Goal: Task Accomplishment & Management: Manage account settings

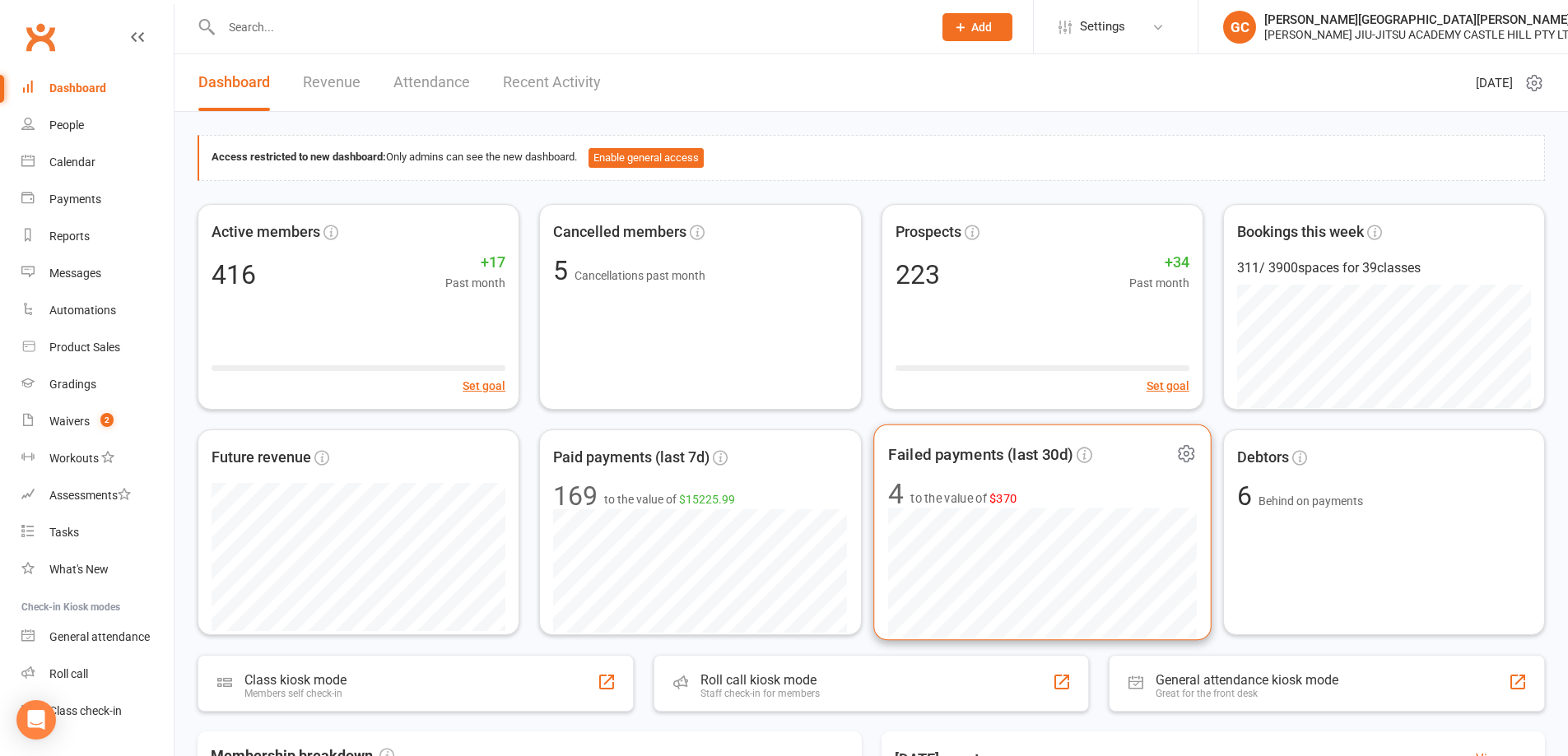
click at [945, 501] on span "to the value of $370" at bounding box center [963, 498] width 106 height 20
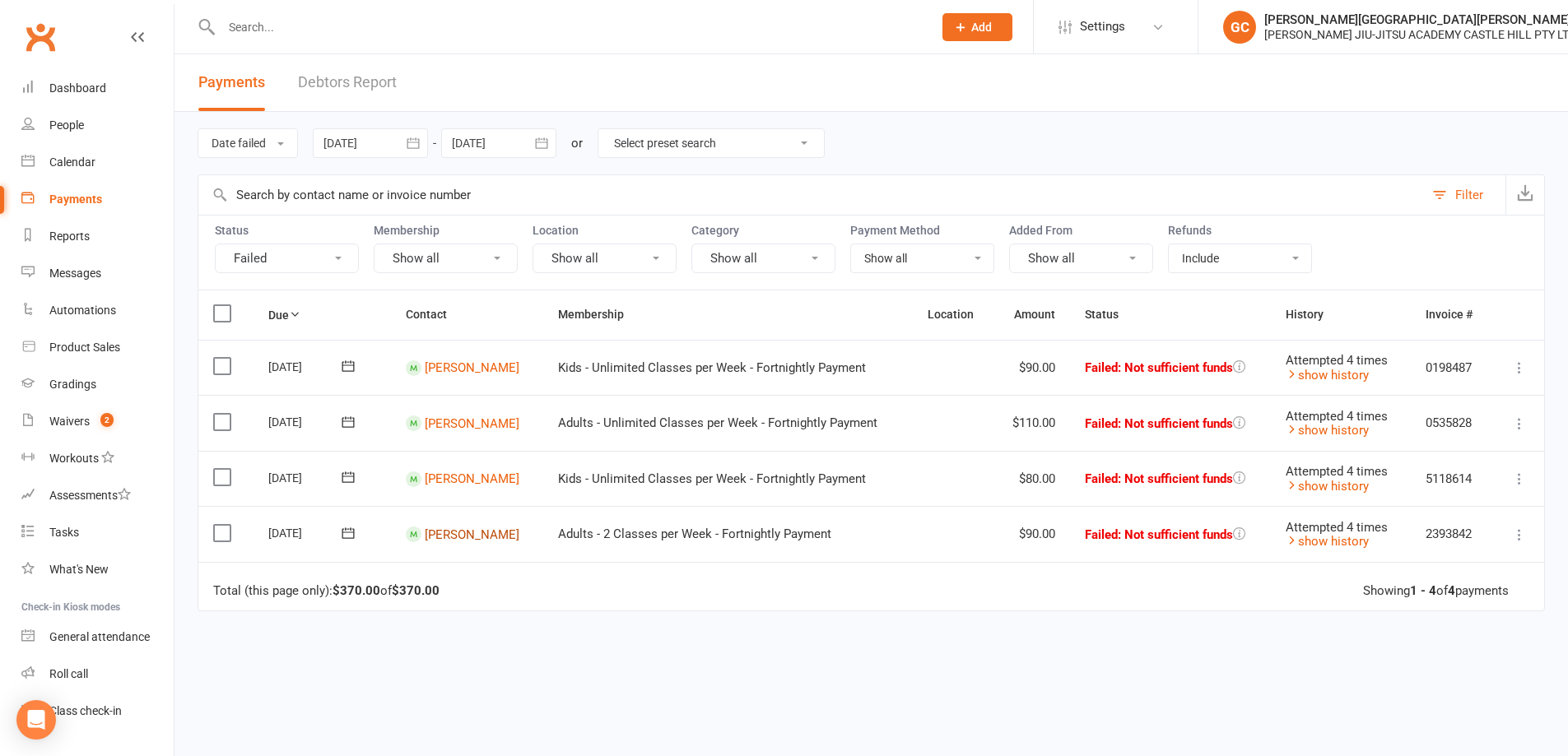
click at [450, 533] on link "[PERSON_NAME]" at bounding box center [472, 533] width 95 height 15
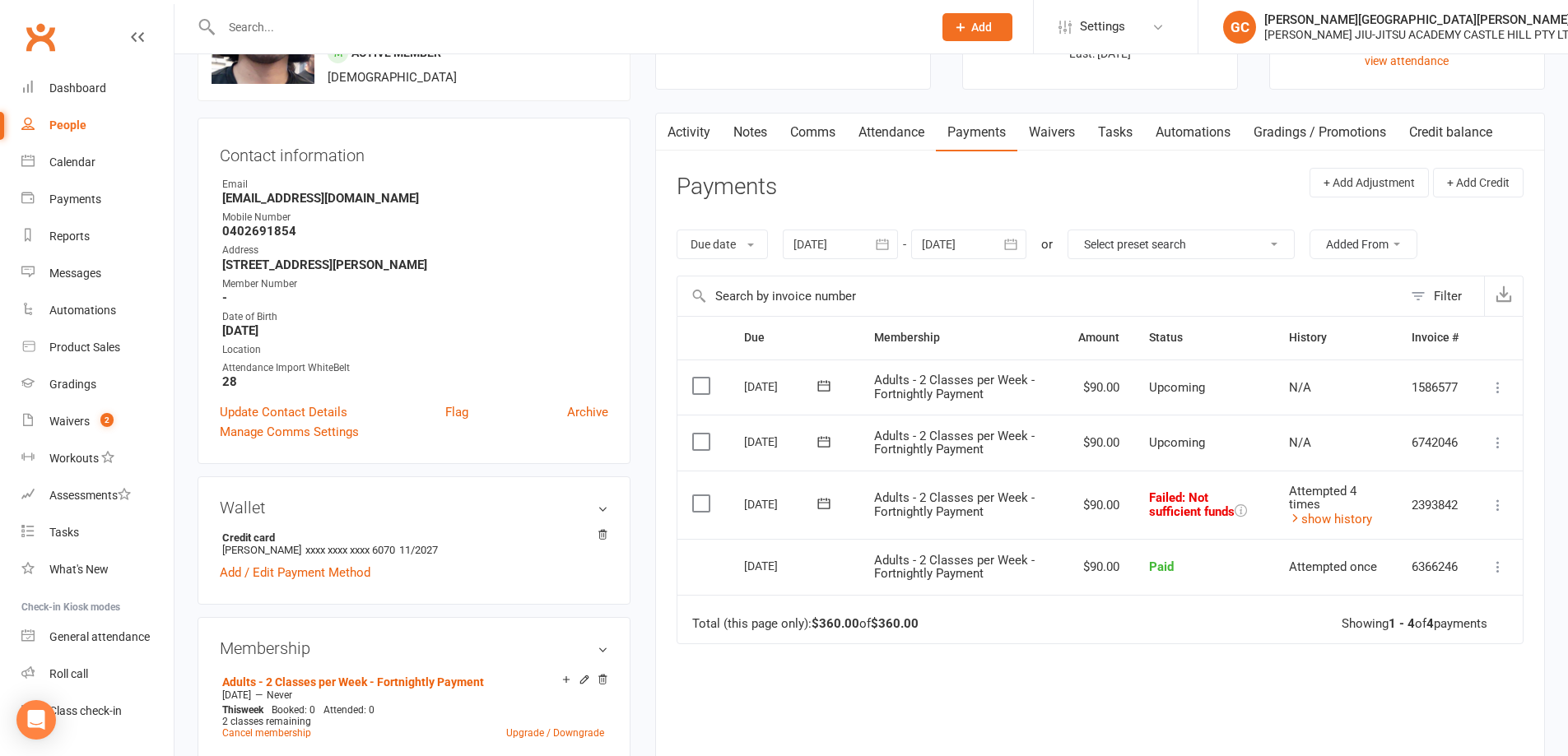
scroll to position [109, 0]
click at [1502, 506] on icon at bounding box center [1497, 506] width 16 height 16
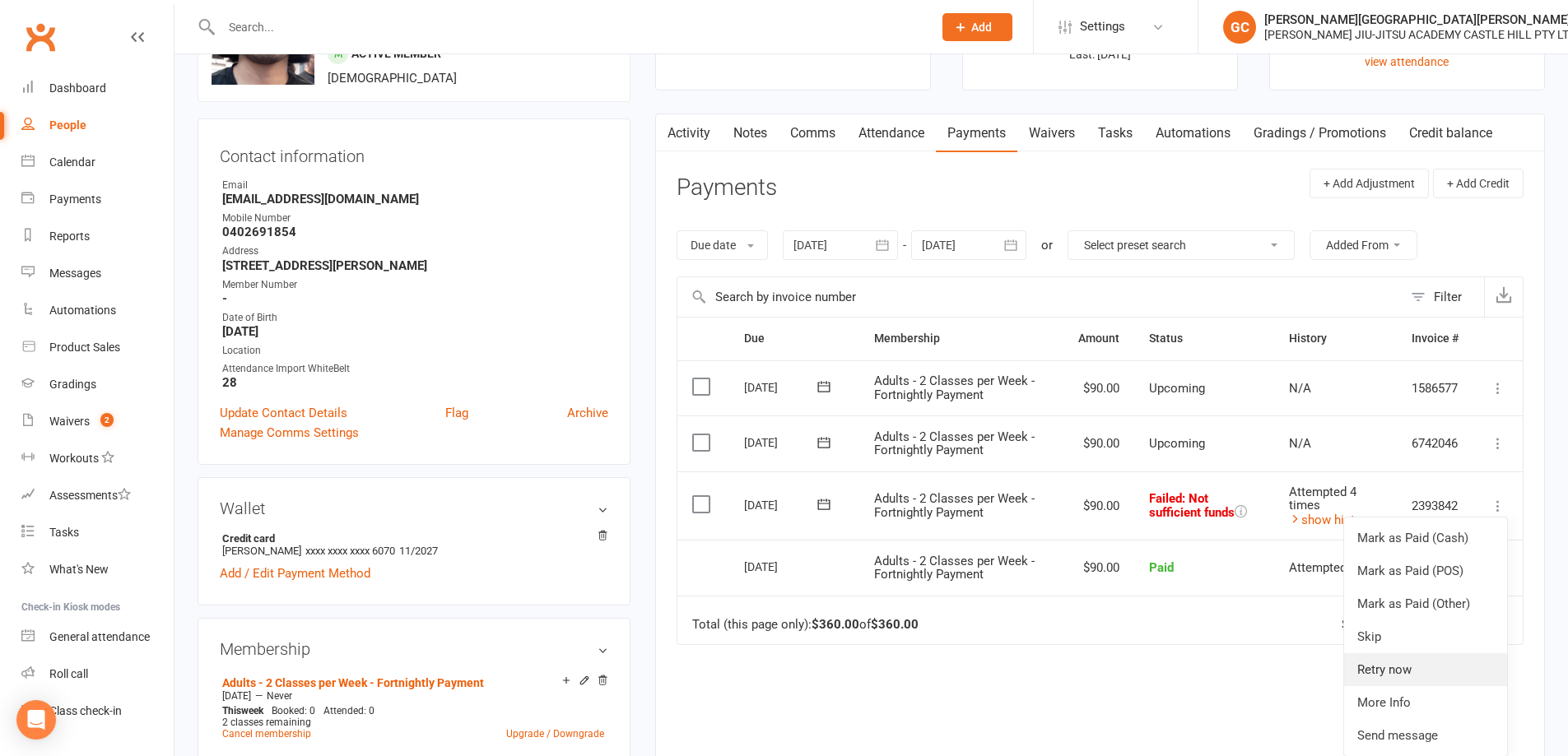
click at [1393, 671] on link "Retry now" at bounding box center [1425, 670] width 163 height 33
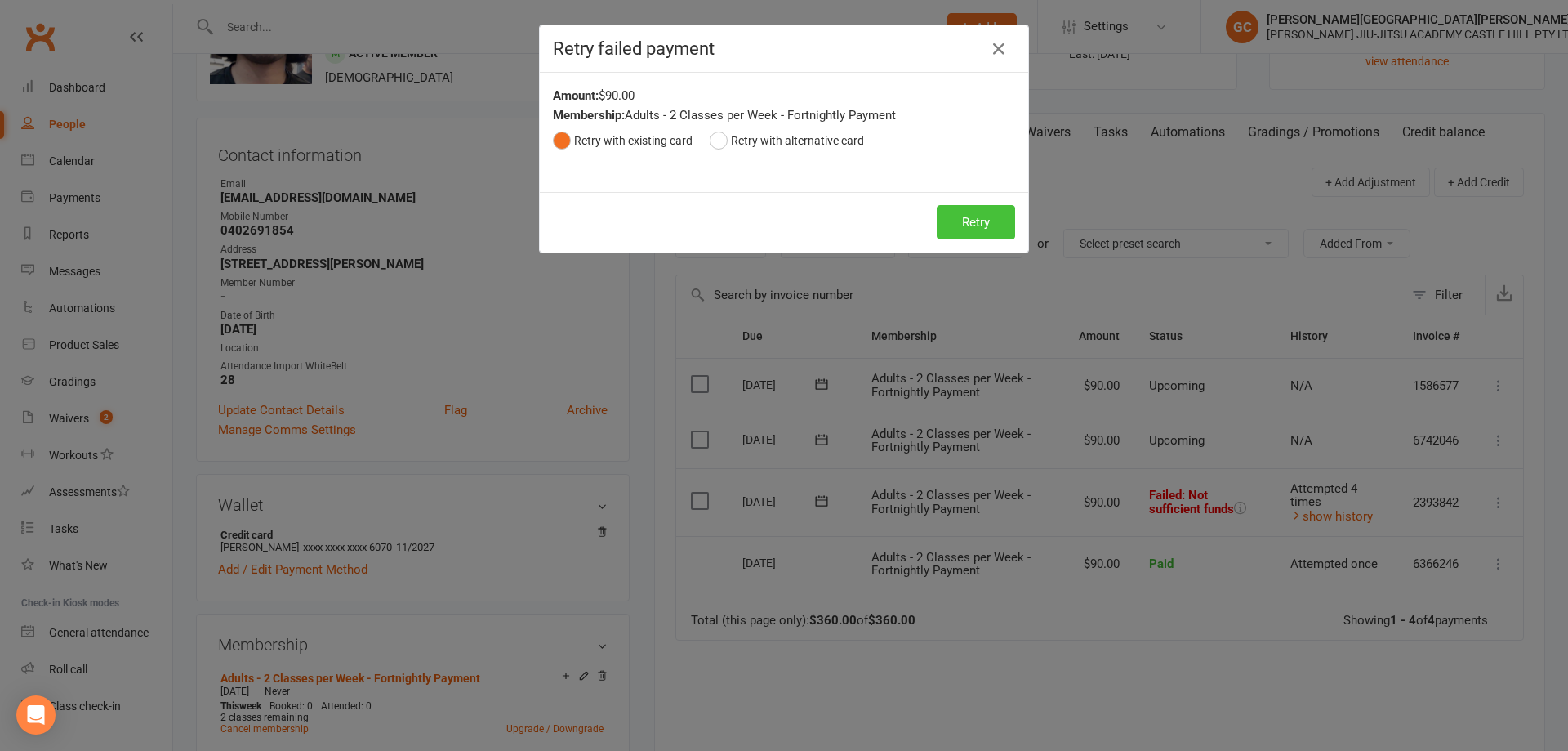
click at [980, 222] on button "Retry" at bounding box center [976, 222] width 78 height 34
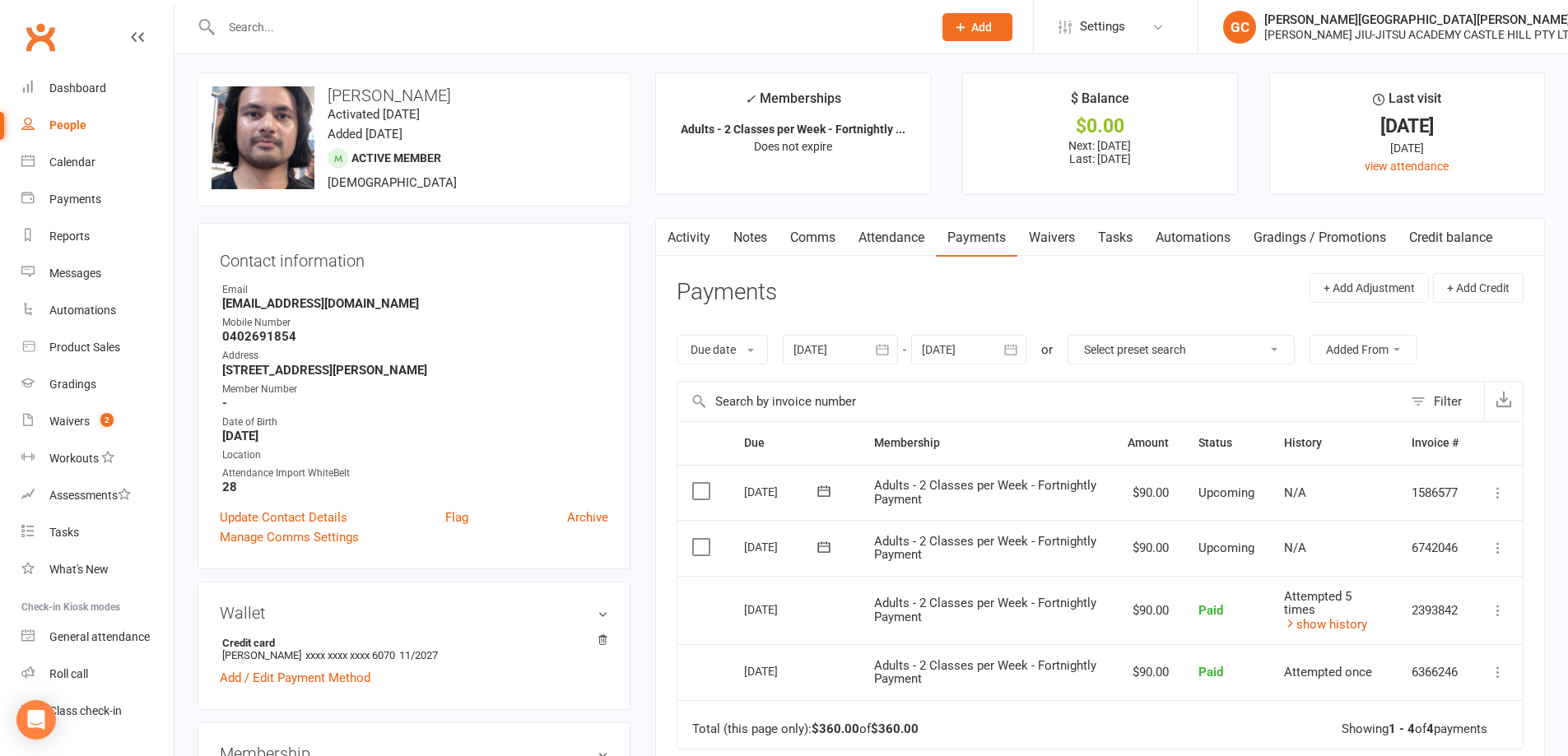
scroll to position [0, 0]
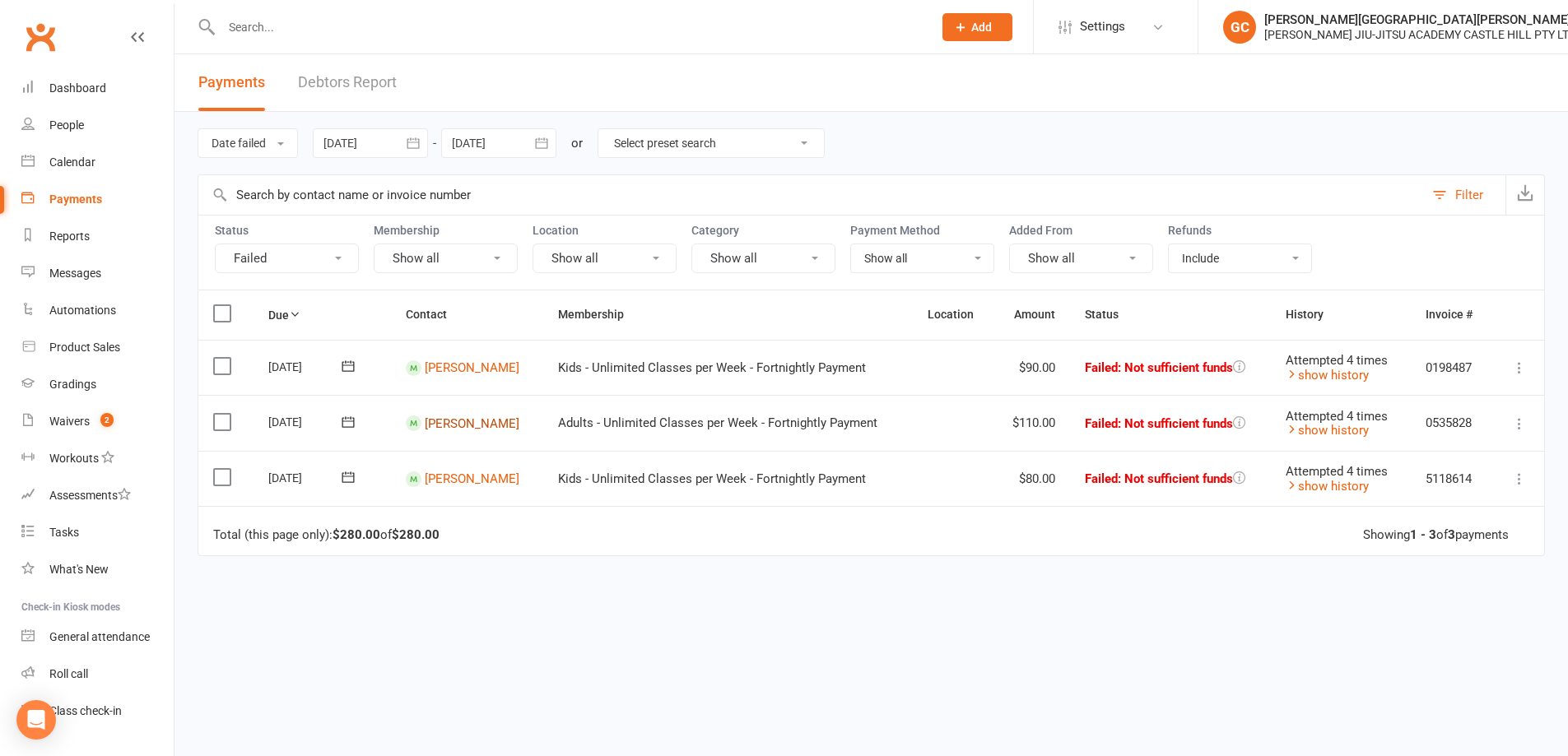
click at [467, 425] on link "Clinton Cooper" at bounding box center [472, 422] width 95 height 15
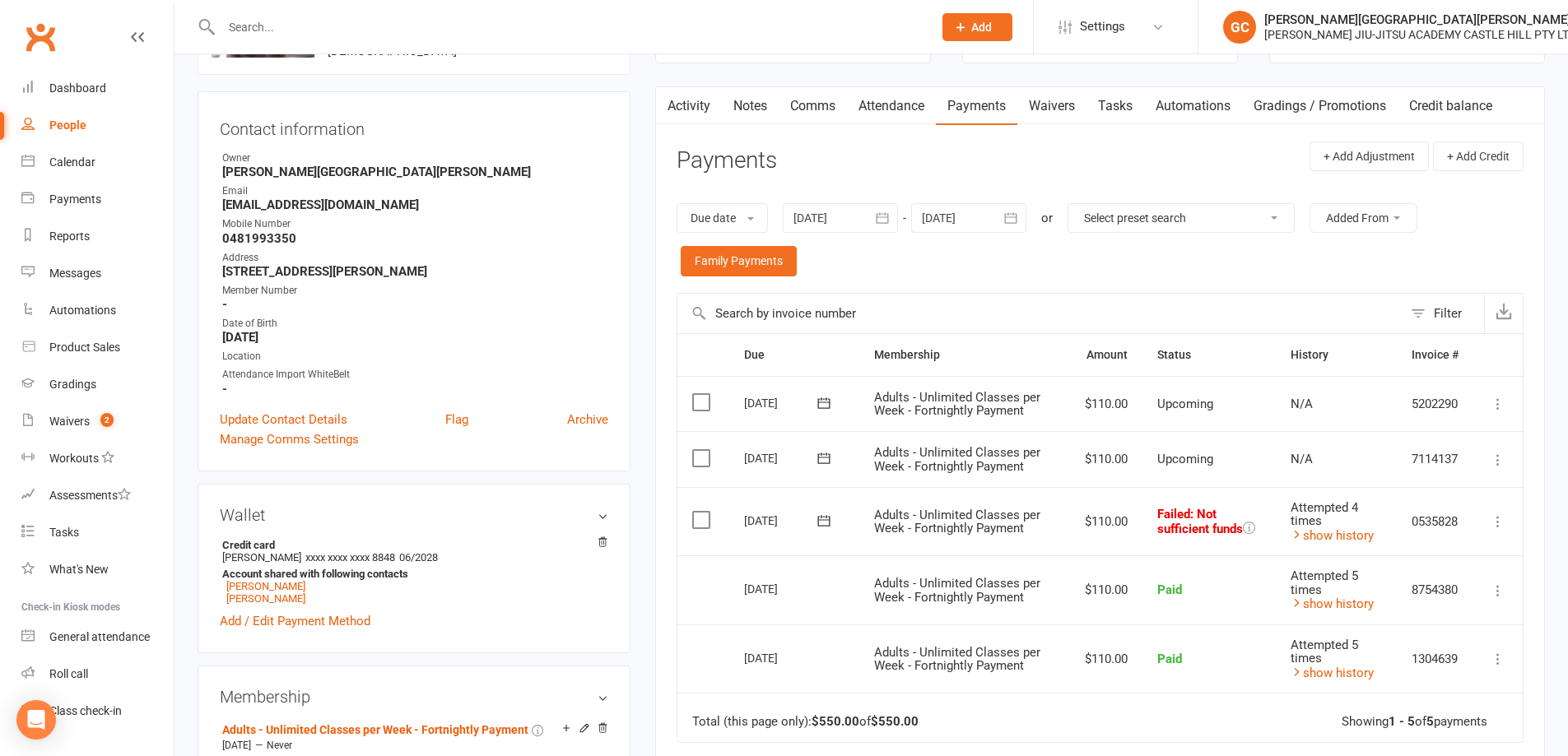
scroll to position [220, 0]
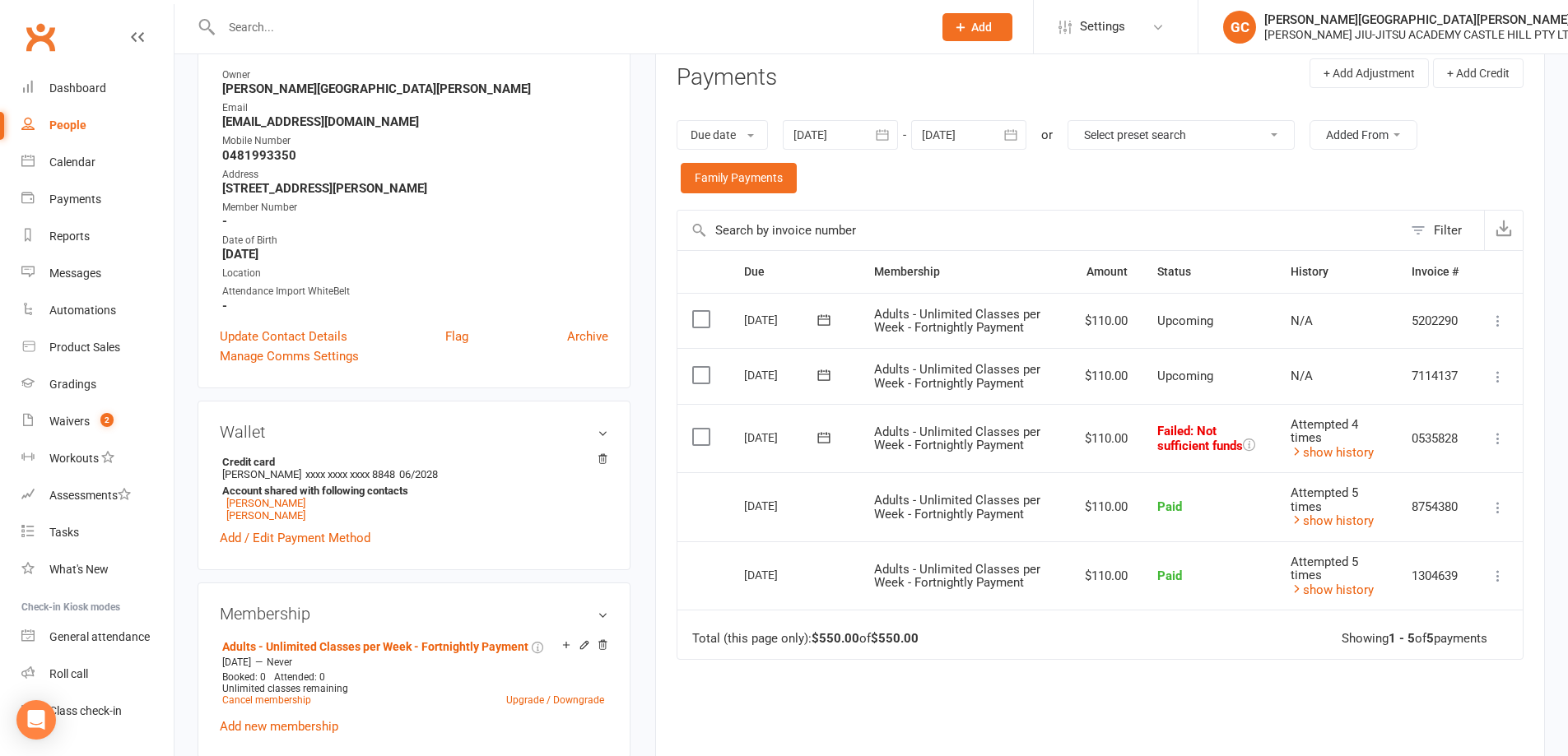
click at [1500, 438] on icon at bounding box center [1497, 438] width 16 height 16
click at [1387, 599] on link "Retry now" at bounding box center [1425, 602] width 163 height 33
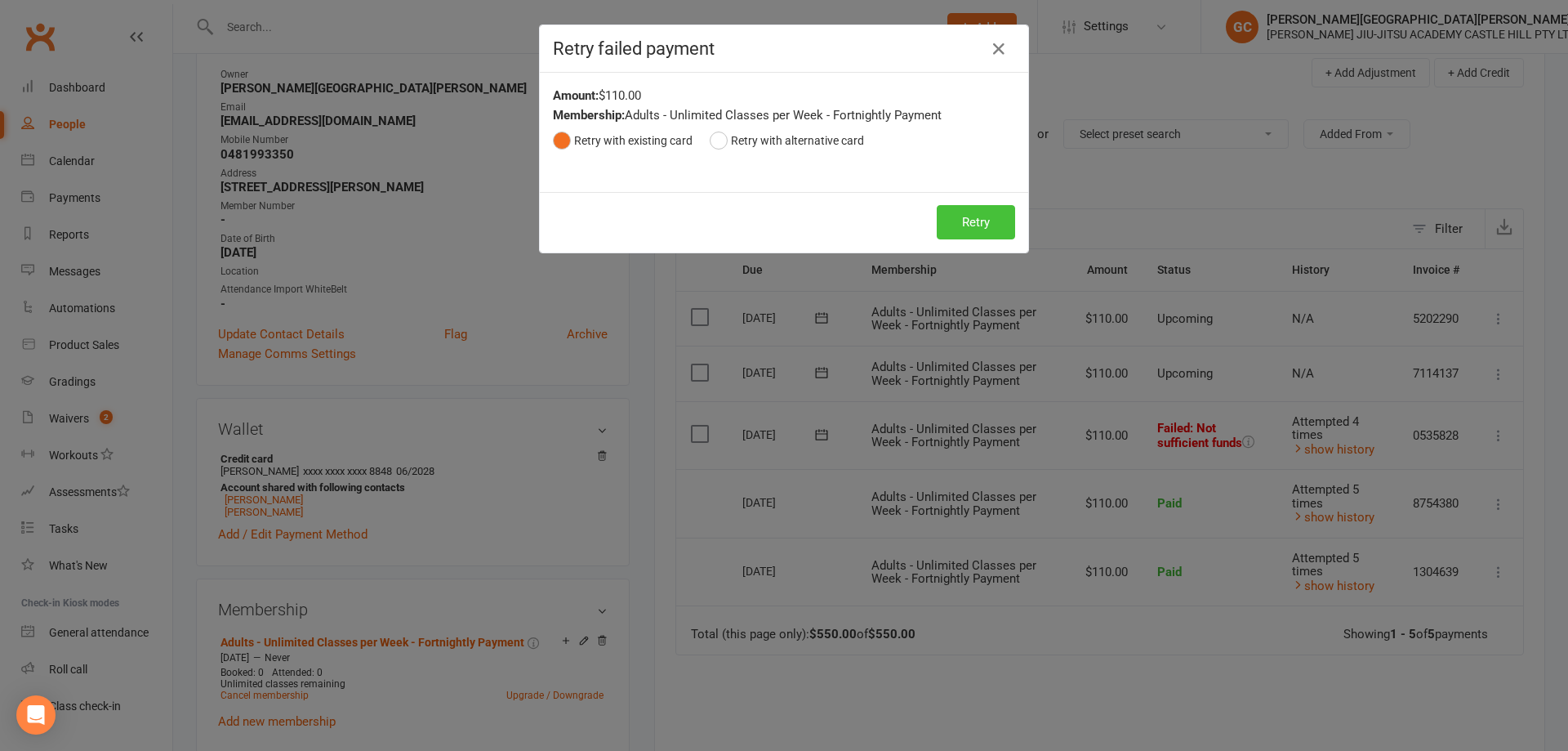
click at [985, 221] on button "Retry" at bounding box center [976, 222] width 78 height 34
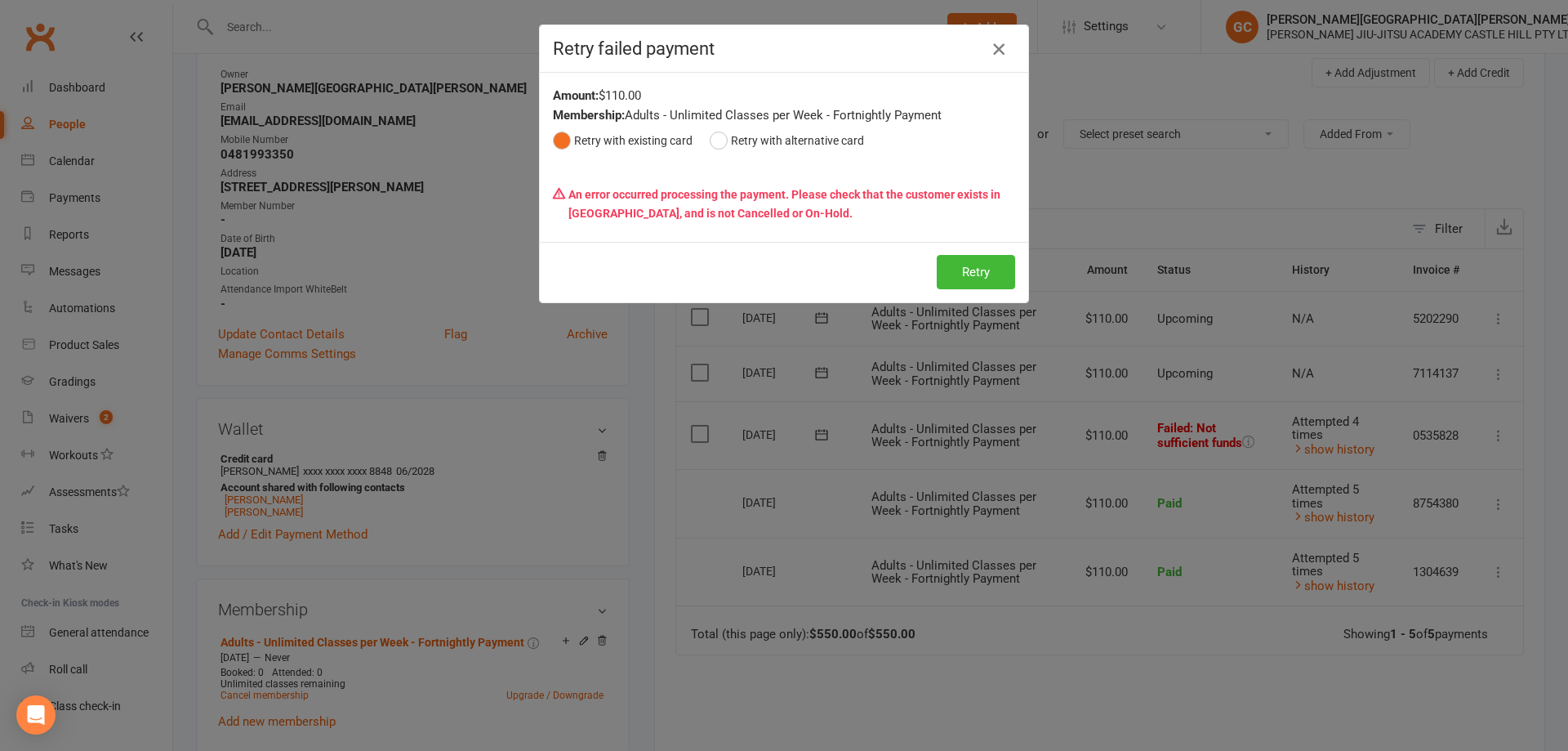
click at [996, 46] on icon "button" at bounding box center [998, 48] width 20 height 20
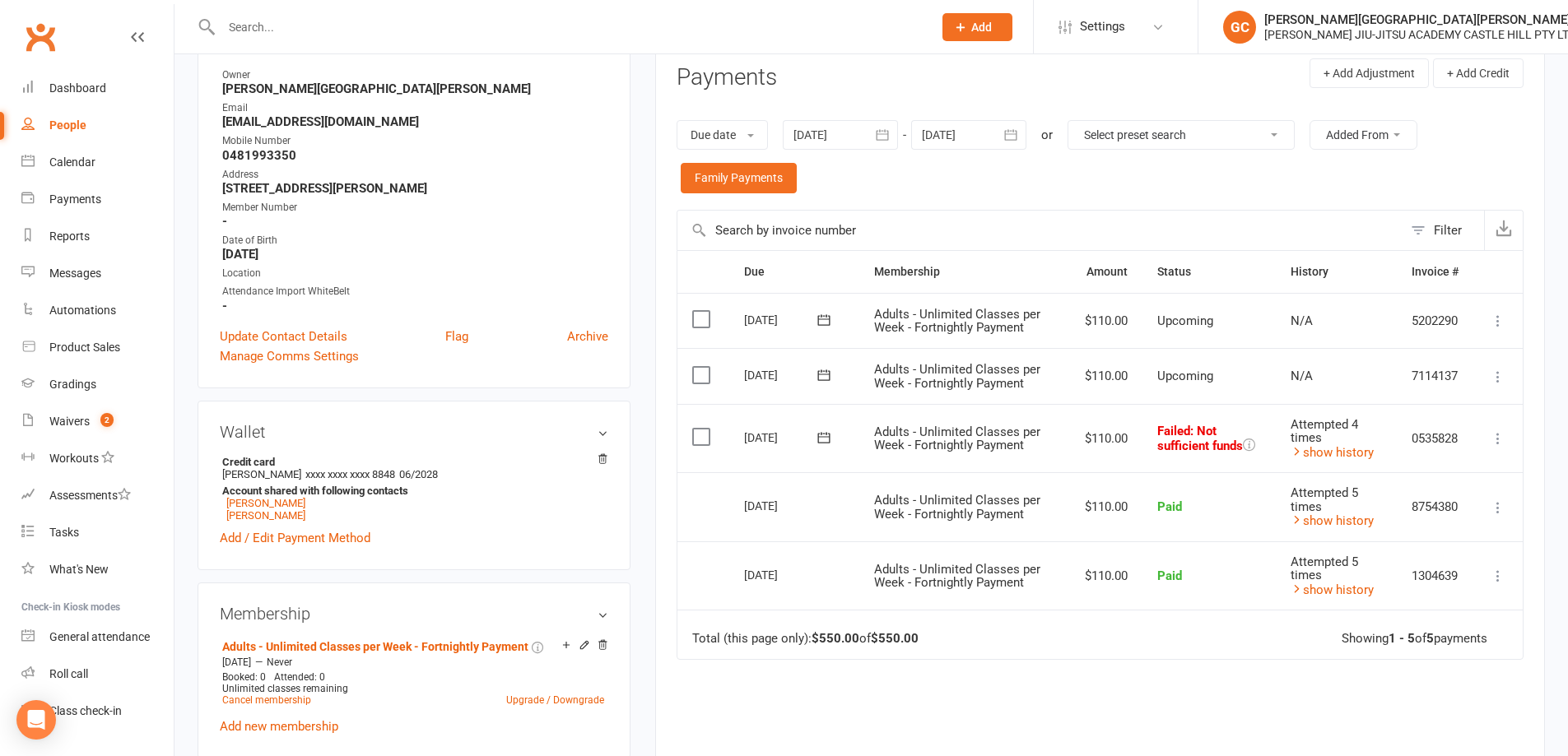
click at [1494, 435] on icon at bounding box center [1497, 438] width 16 height 16
click at [1379, 606] on link "Retry now" at bounding box center [1425, 602] width 163 height 33
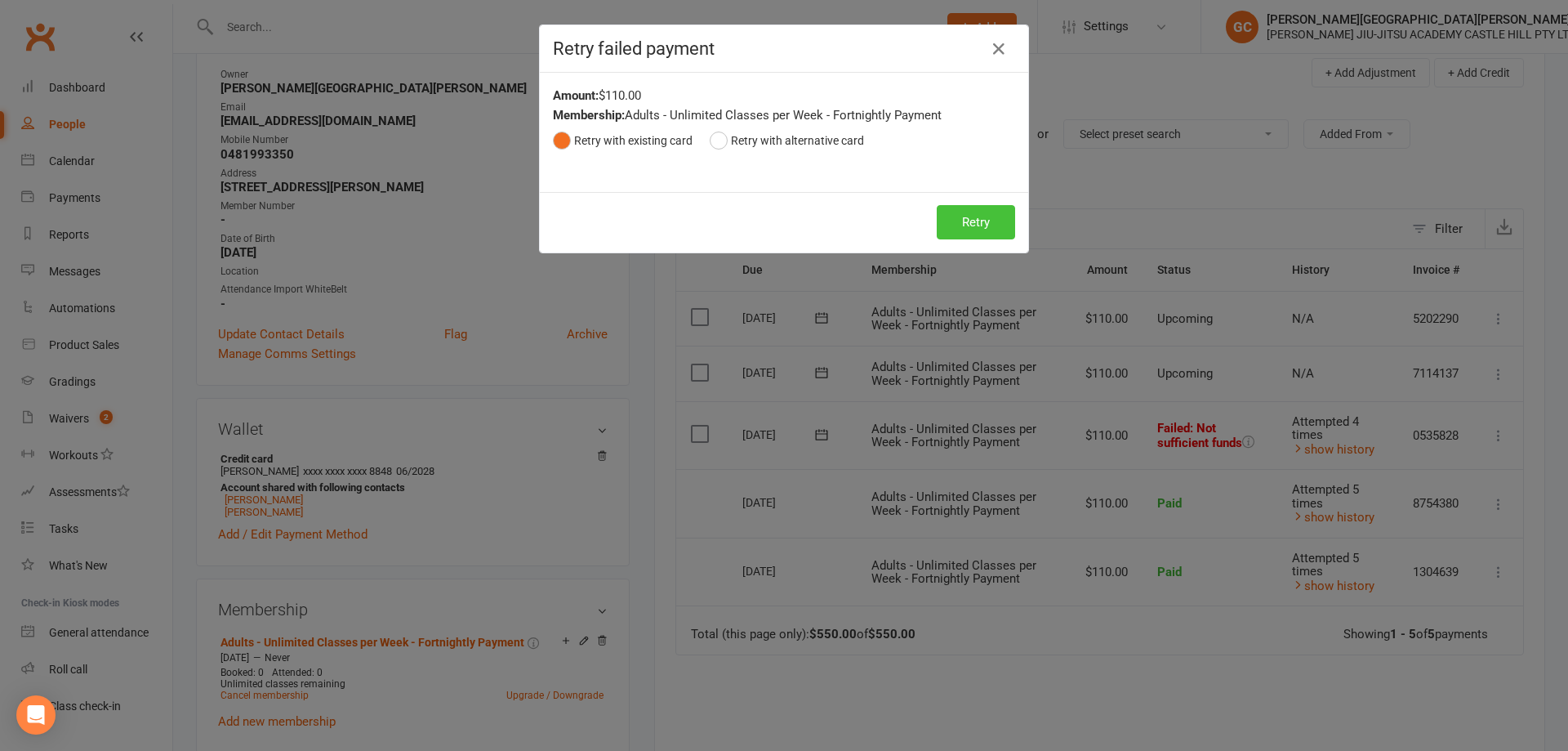
click at [994, 221] on button "Retry" at bounding box center [976, 222] width 78 height 34
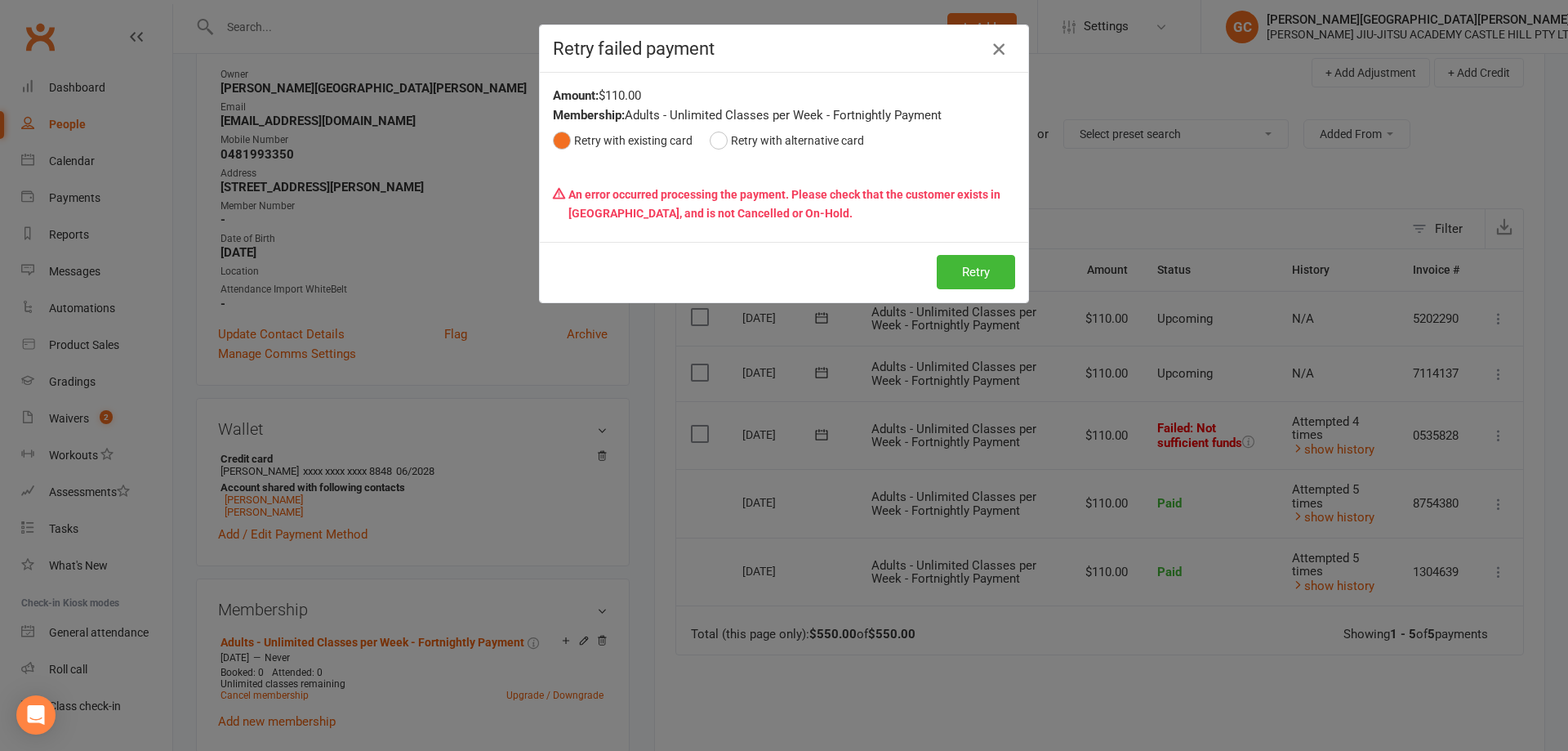
click at [990, 49] on icon "button" at bounding box center [998, 48] width 20 height 20
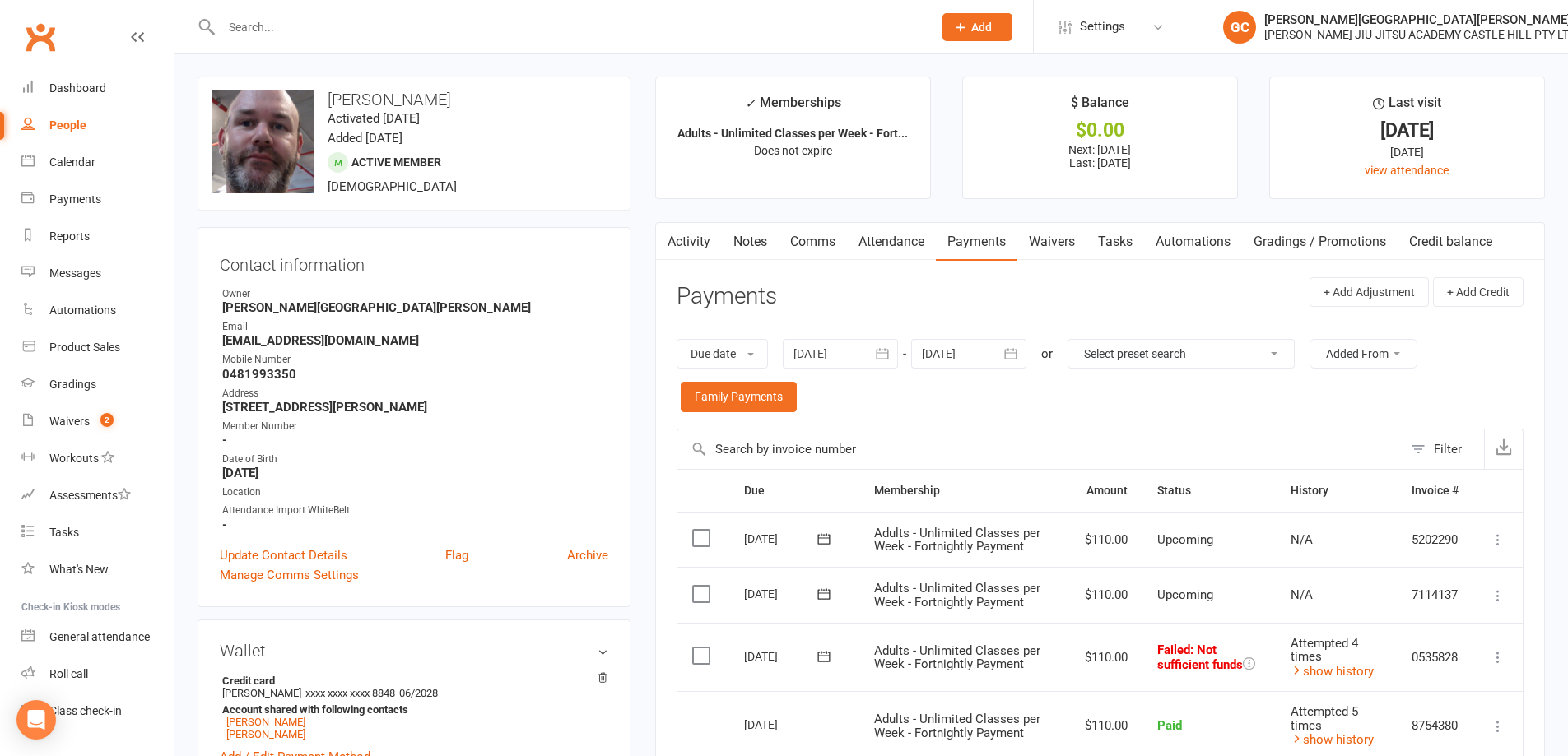
scroll to position [0, 0]
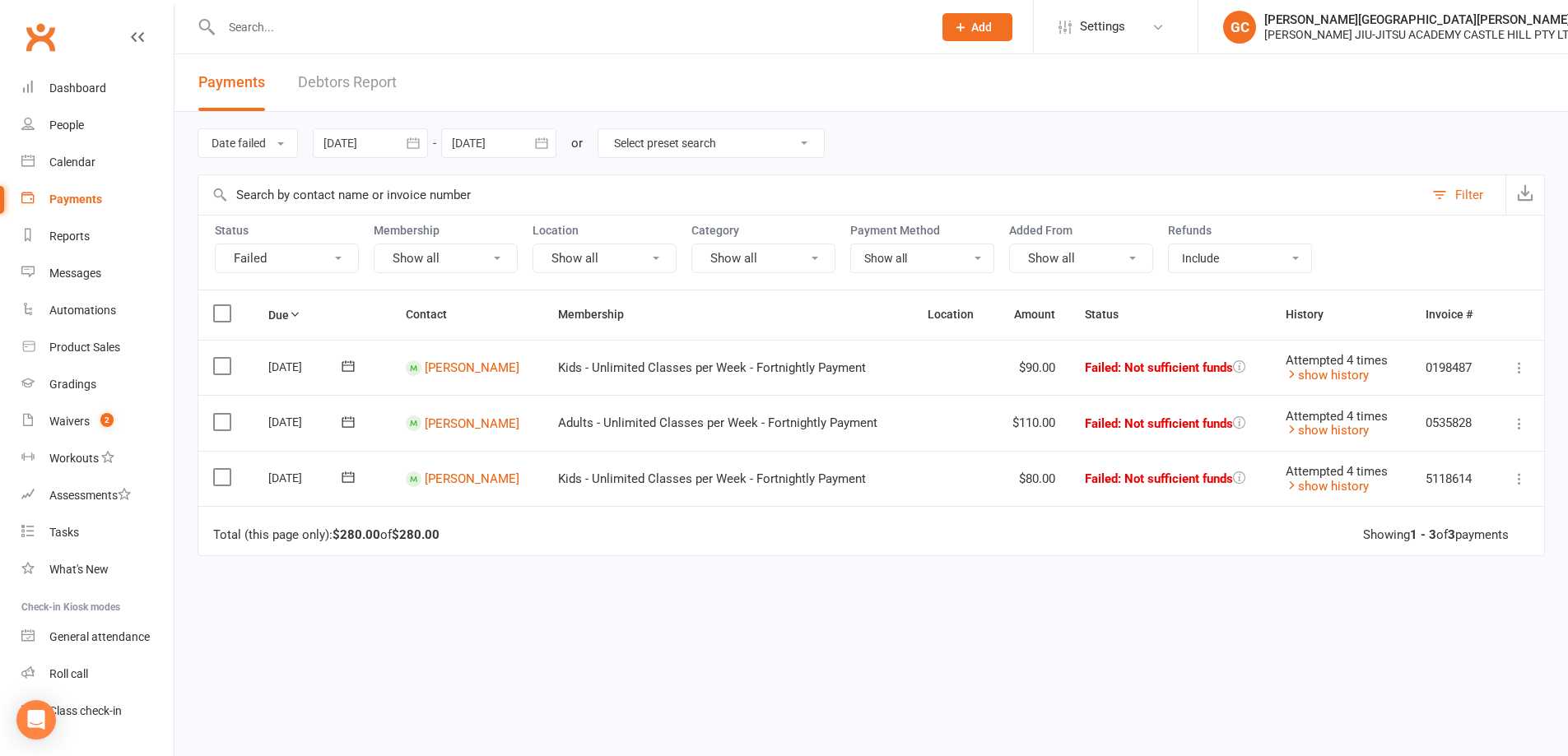
drag, startPoint x: 680, startPoint y: 621, endPoint x: 692, endPoint y: 629, distance: 14.4
click at [689, 629] on div "Due Contact Membership Location Amount Status History Invoice # Select this 14 …" at bounding box center [871, 528] width 1347 height 478
click at [83, 85] on div "Dashboard" at bounding box center [78, 87] width 56 height 13
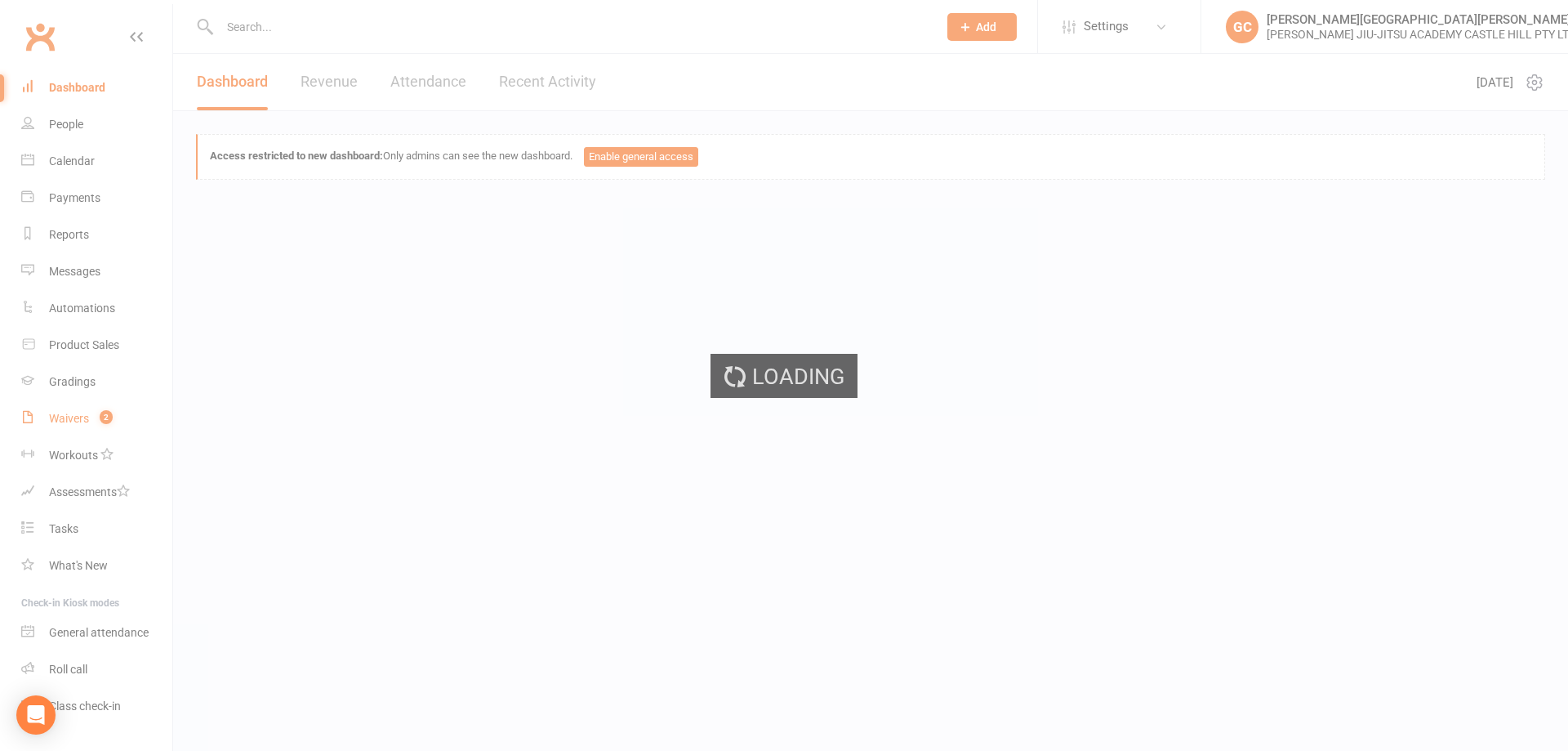
click at [79, 422] on div "Waivers" at bounding box center [69, 418] width 40 height 13
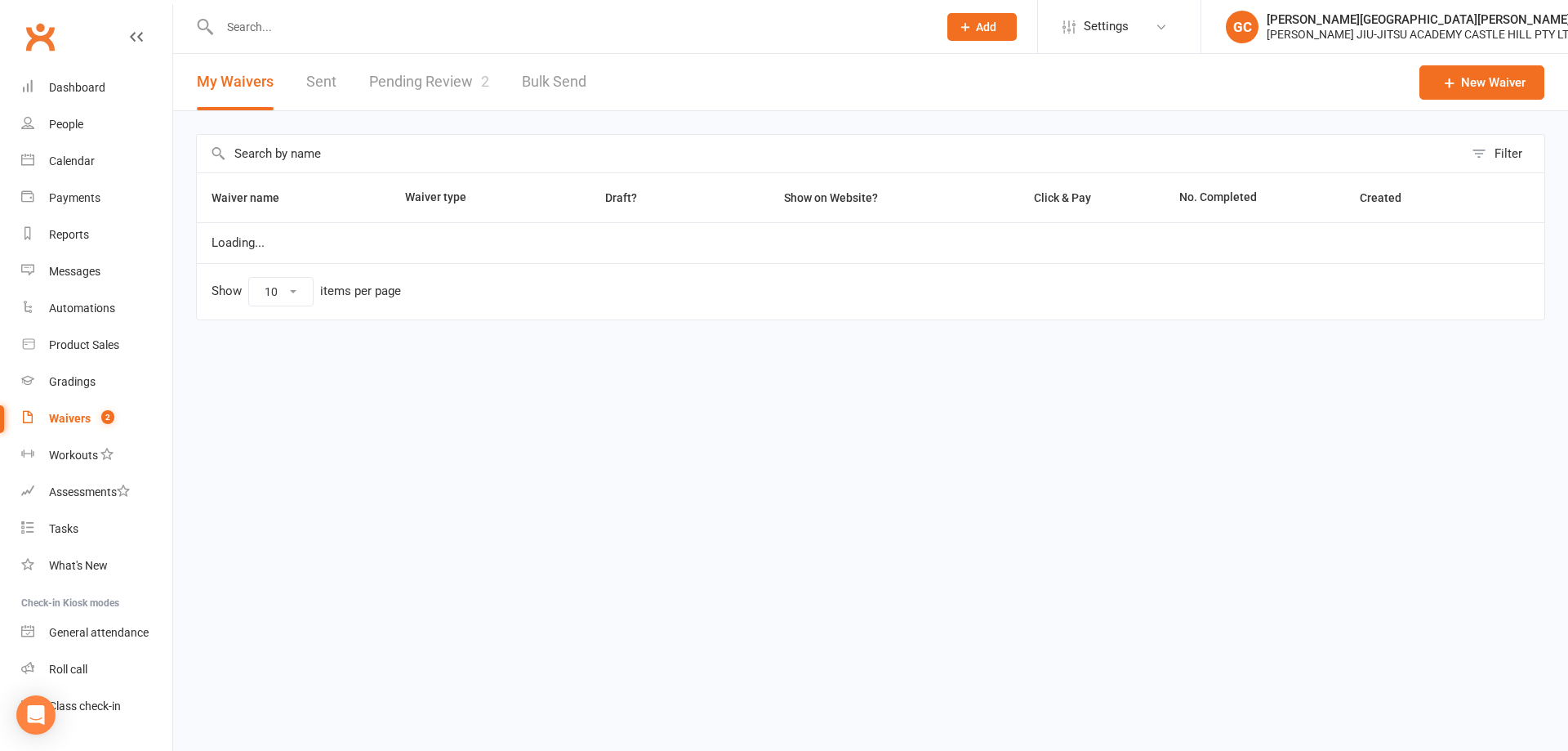
select select "100"
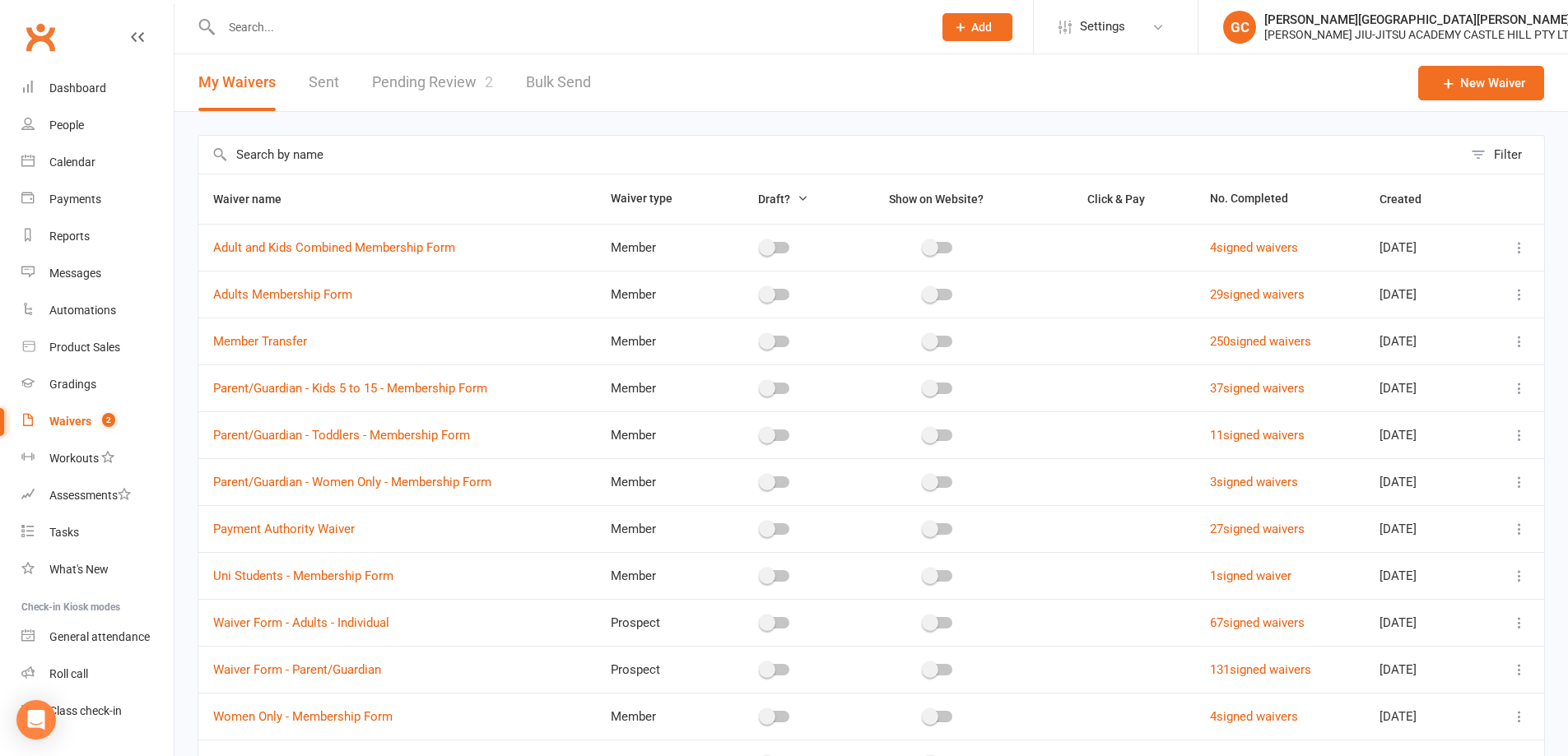
click at [438, 83] on link "Pending Review 2" at bounding box center [432, 83] width 121 height 56
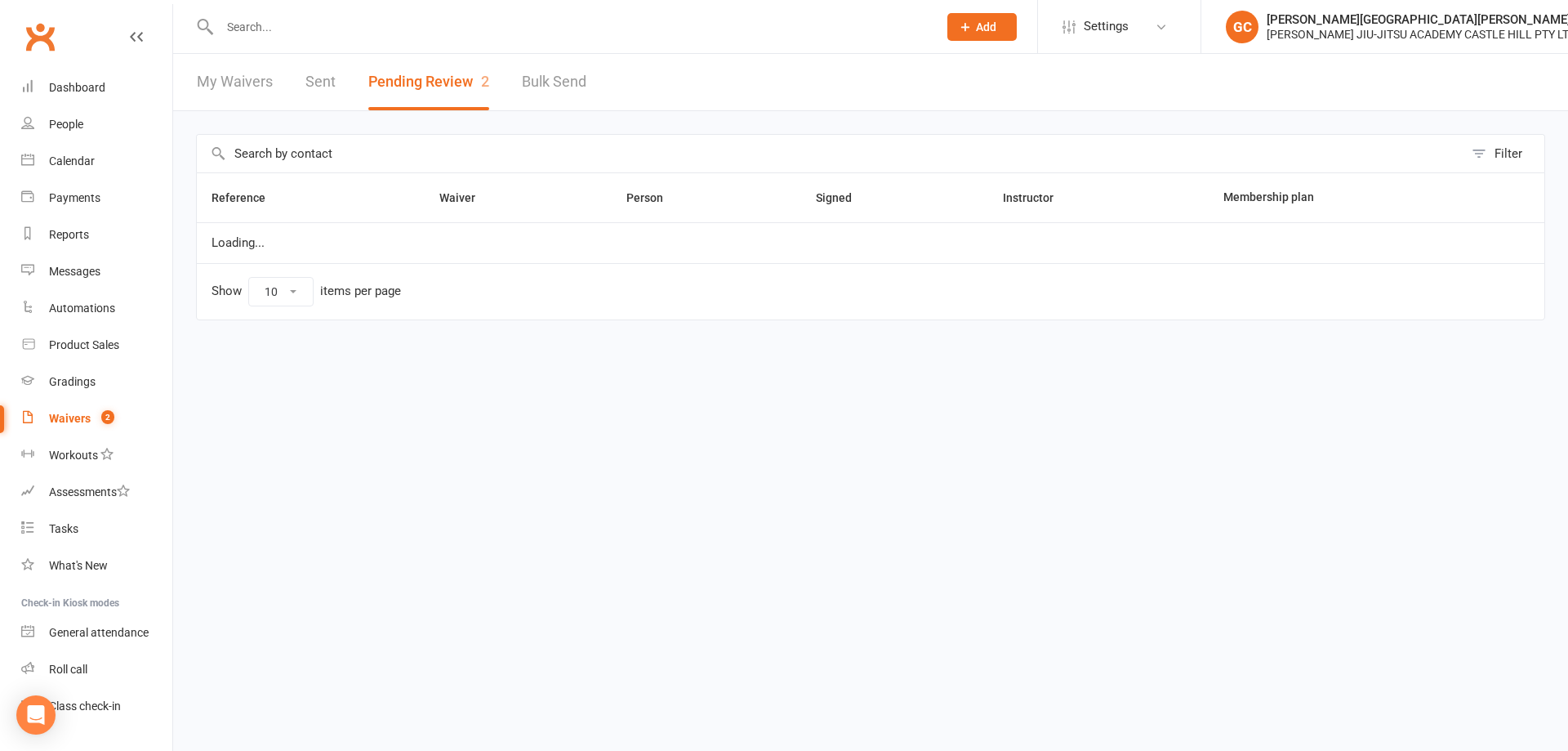
select select "100"
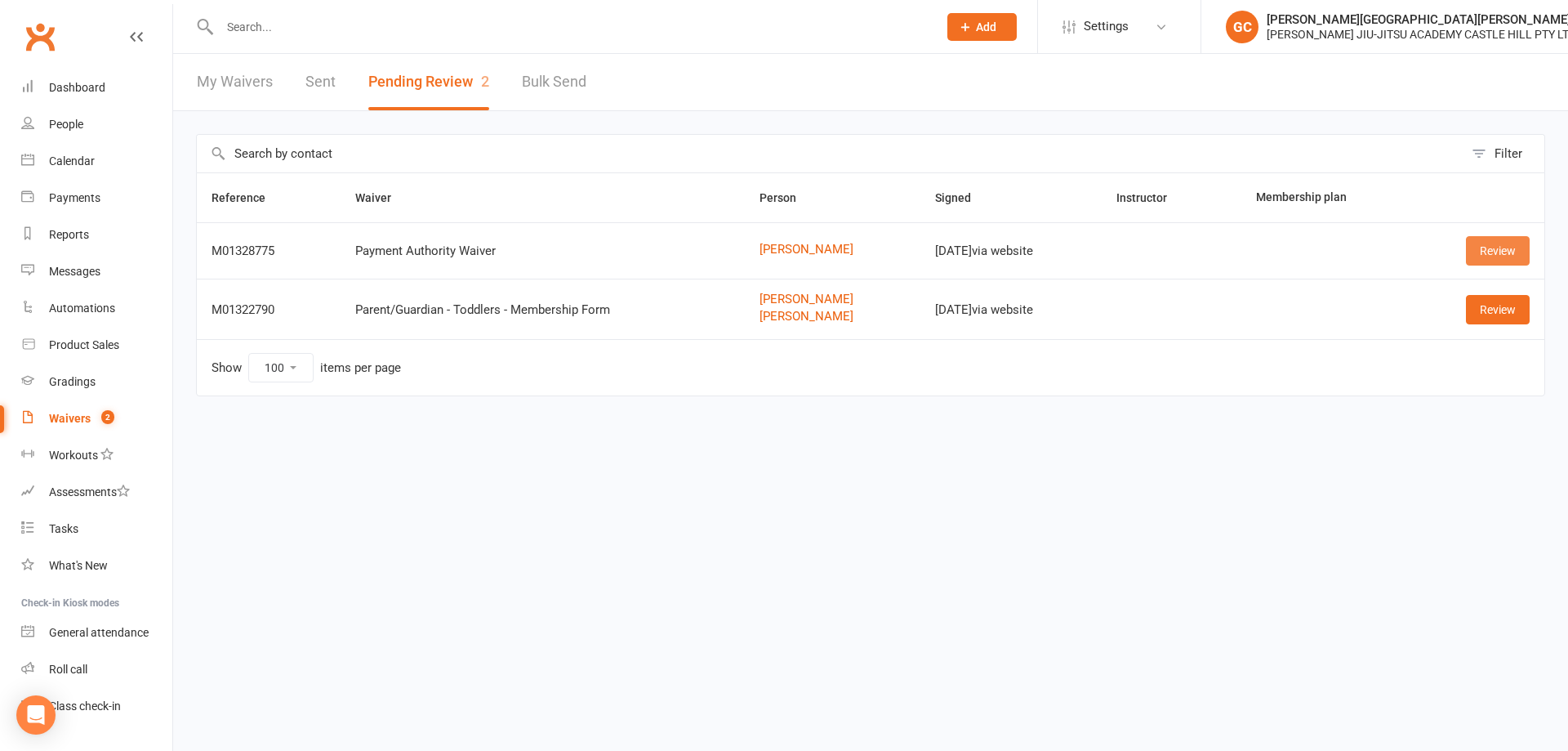
click at [1500, 263] on link "Review" at bounding box center [1498, 250] width 64 height 30
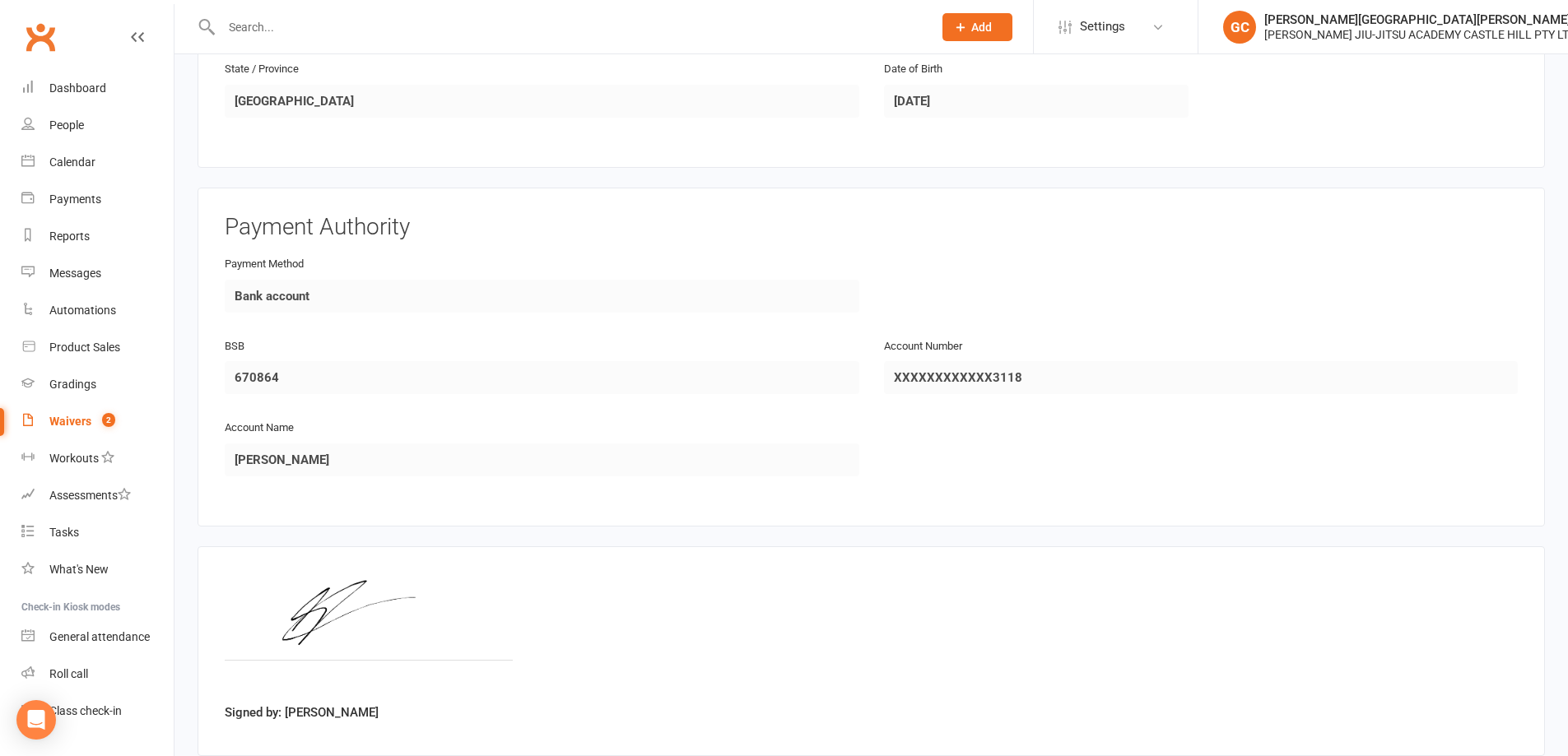
scroll to position [704, 0]
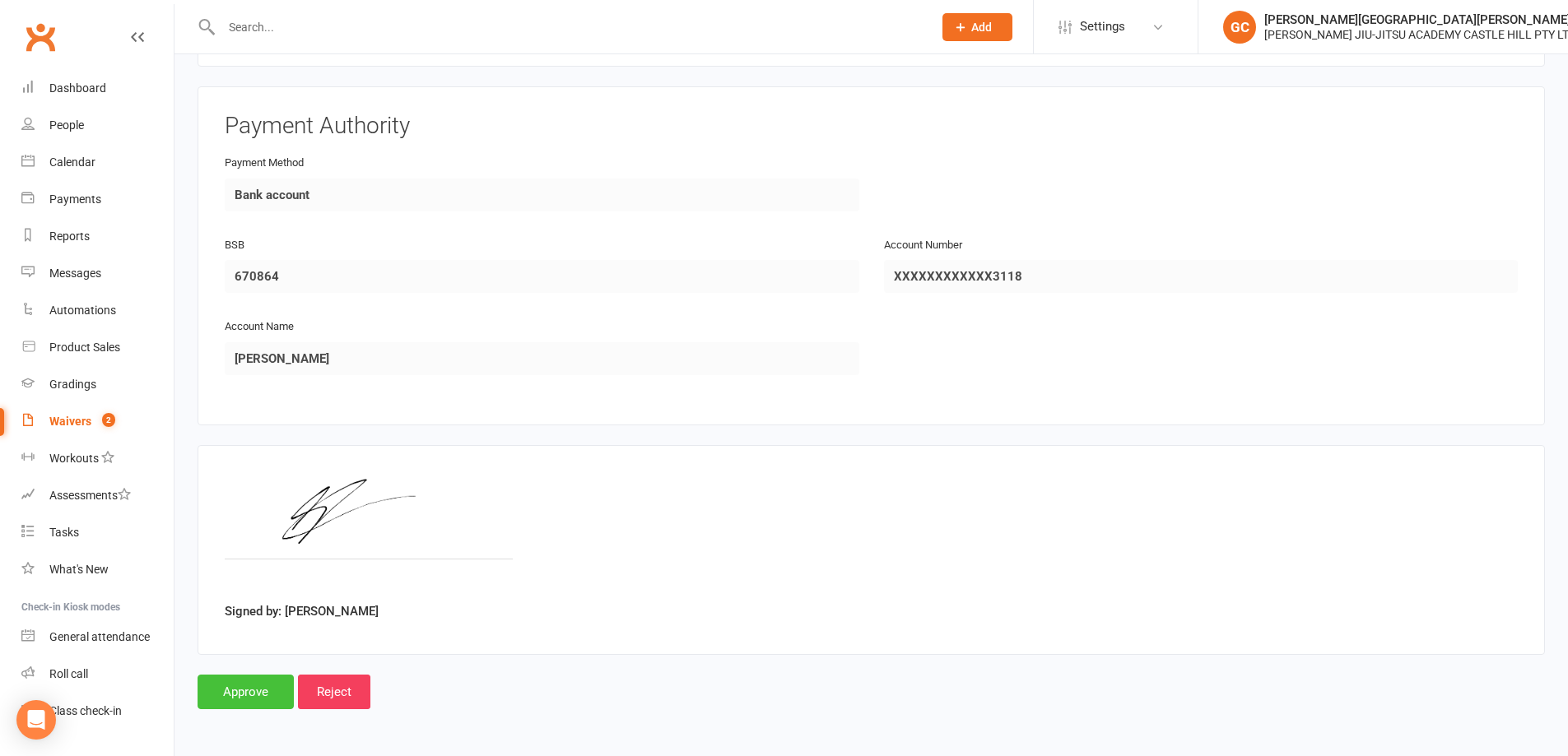
click at [239, 693] on input "Approve" at bounding box center [245, 692] width 97 height 34
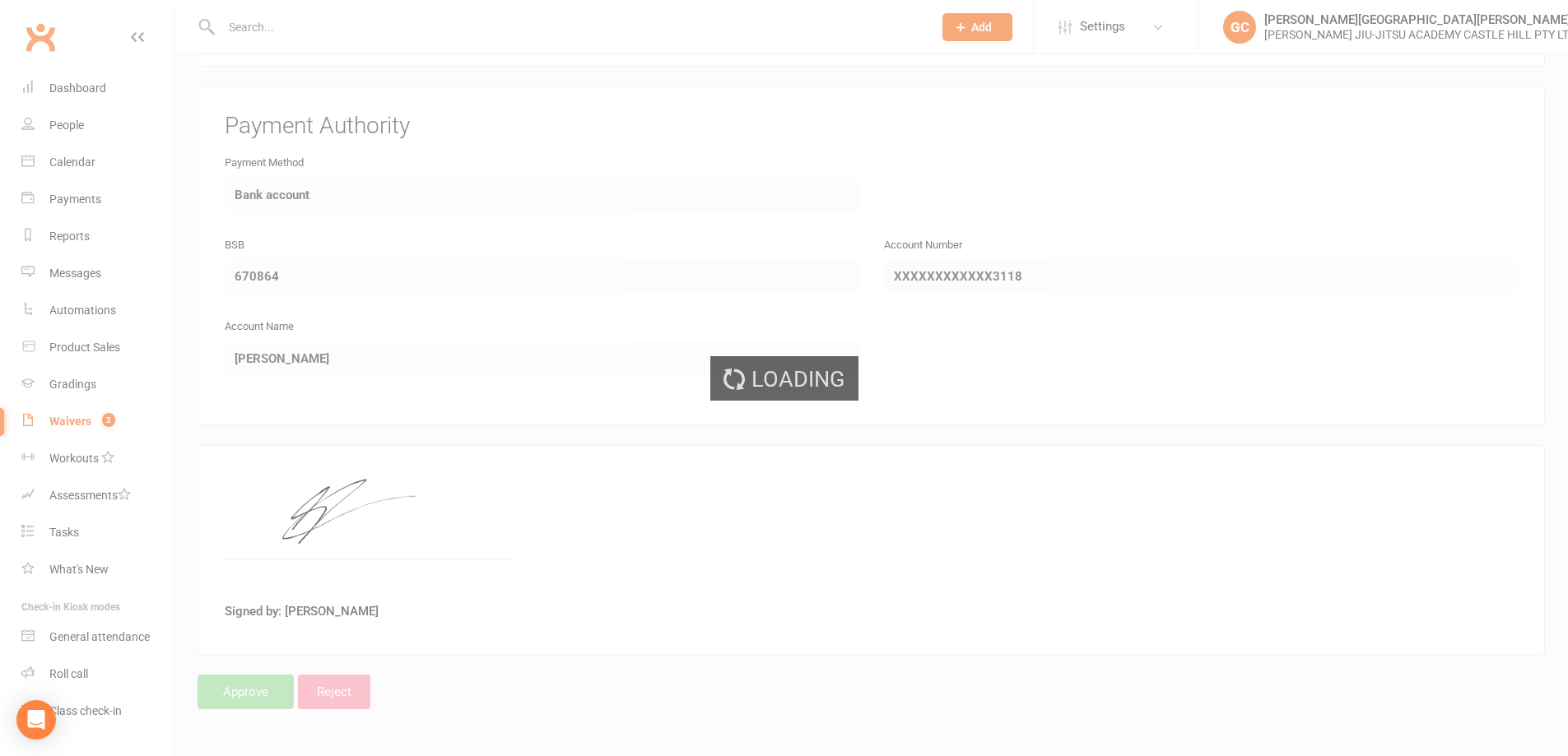
select select "100"
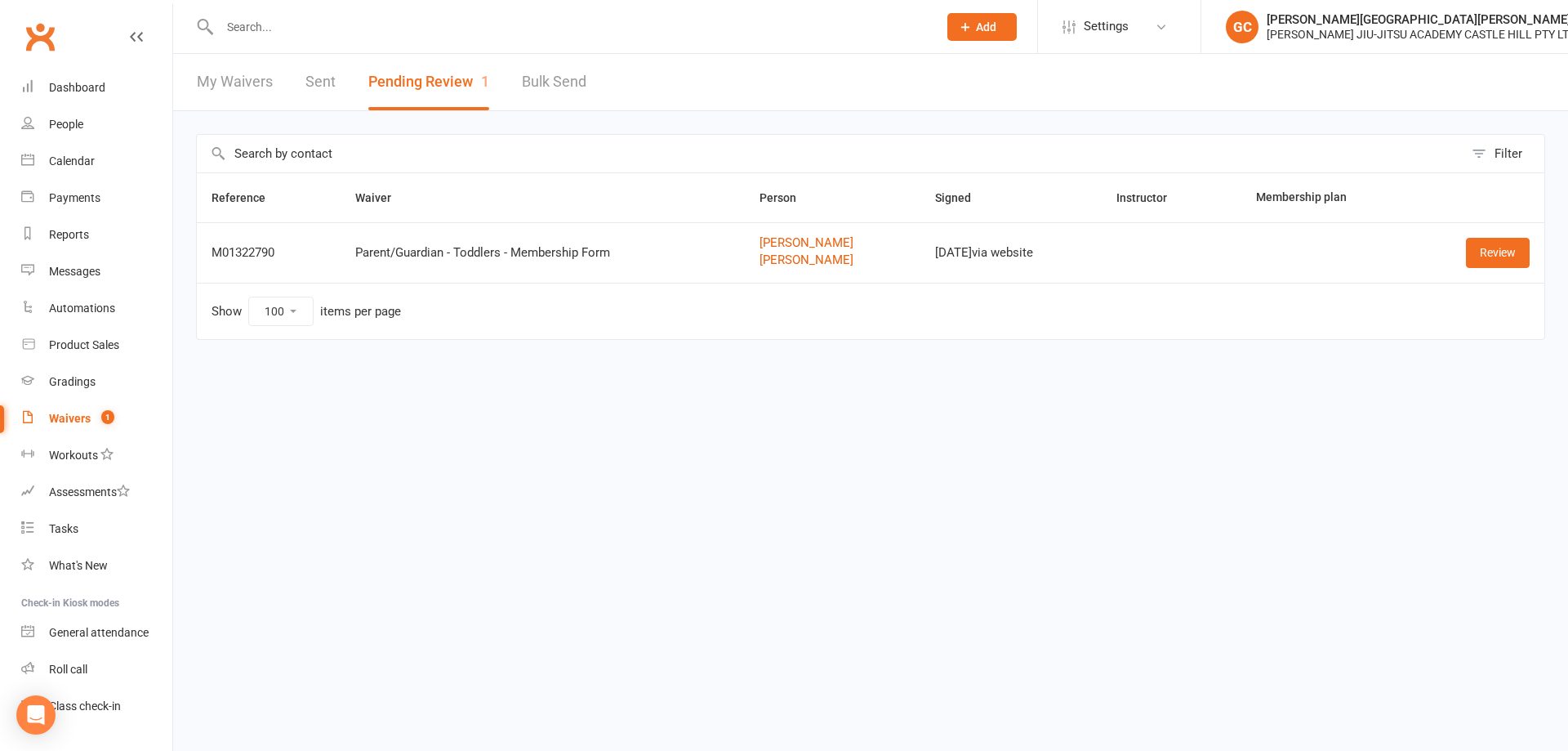
click at [1499, 270] on td "Review" at bounding box center [1478, 252] width 132 height 60
click at [1506, 252] on link "Review" at bounding box center [1498, 252] width 64 height 30
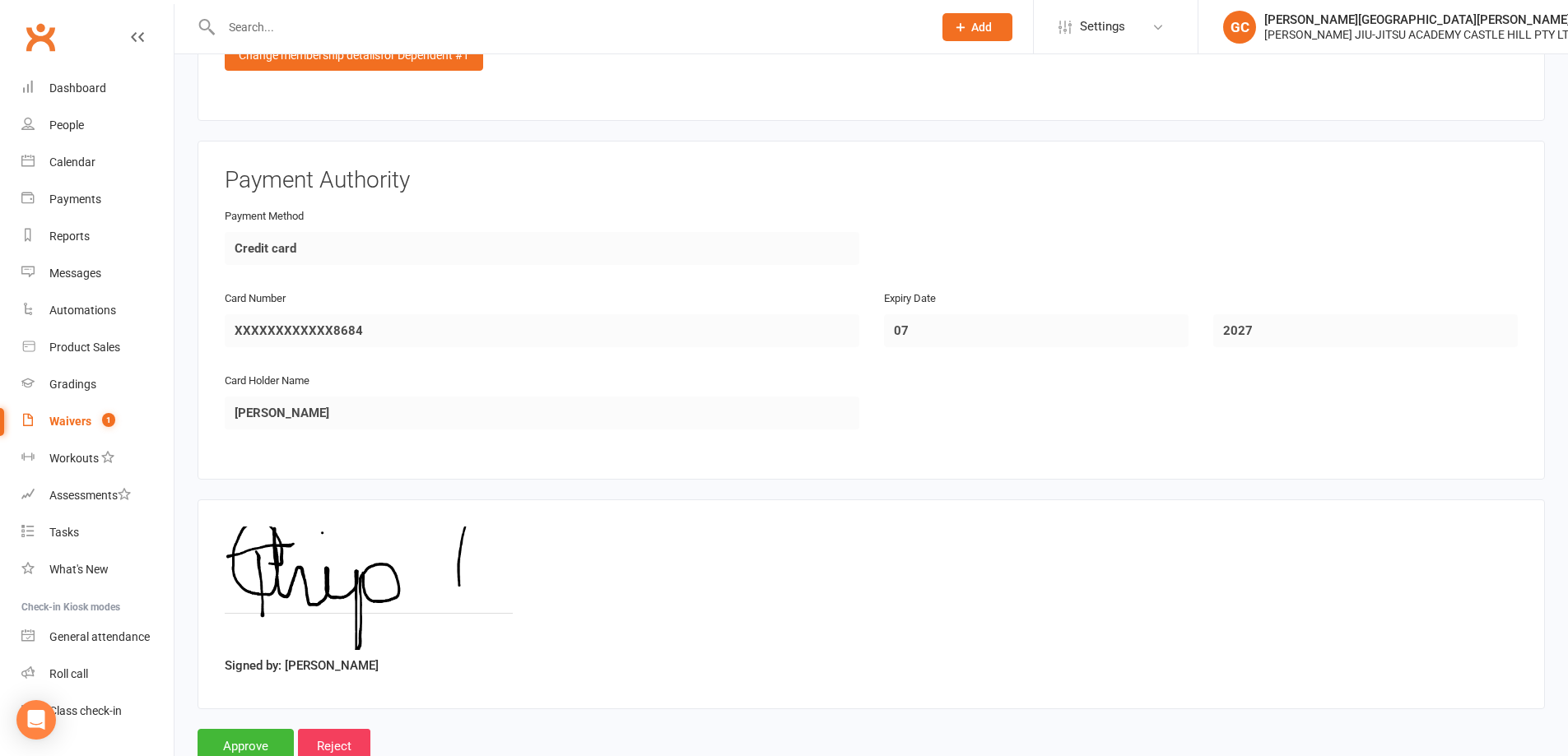
scroll to position [1784, 0]
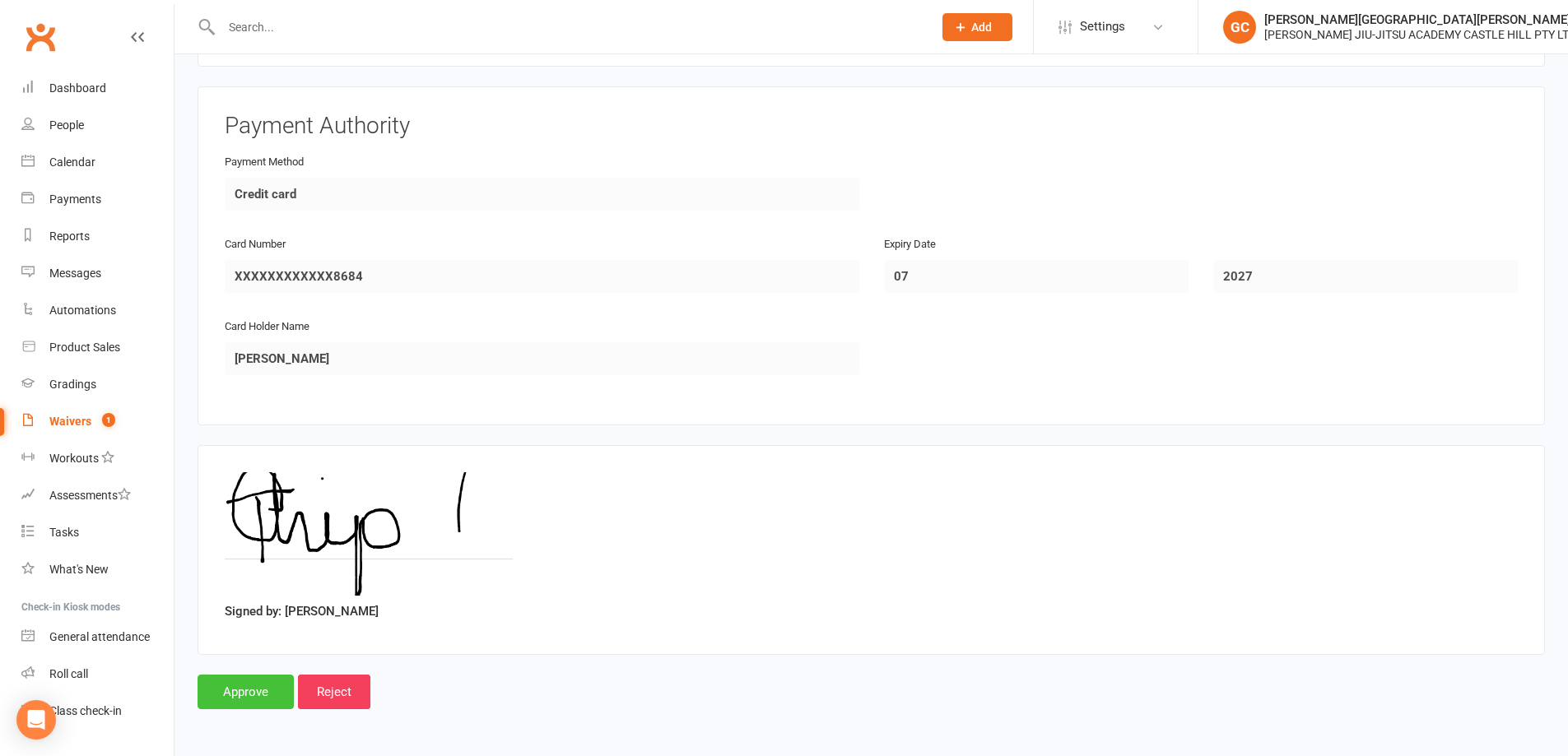
click at [262, 681] on input "Approve" at bounding box center [245, 692] width 97 height 34
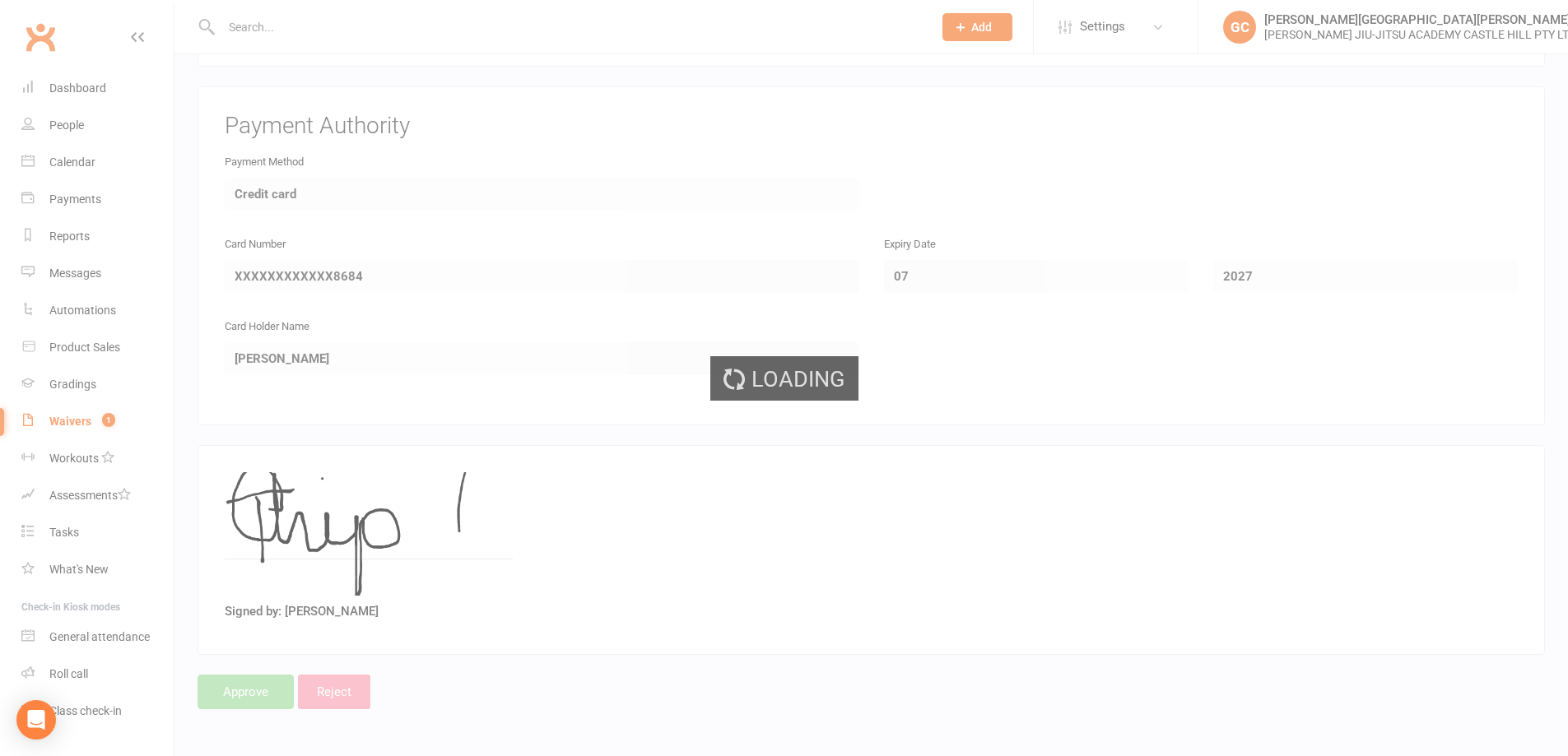
select select "100"
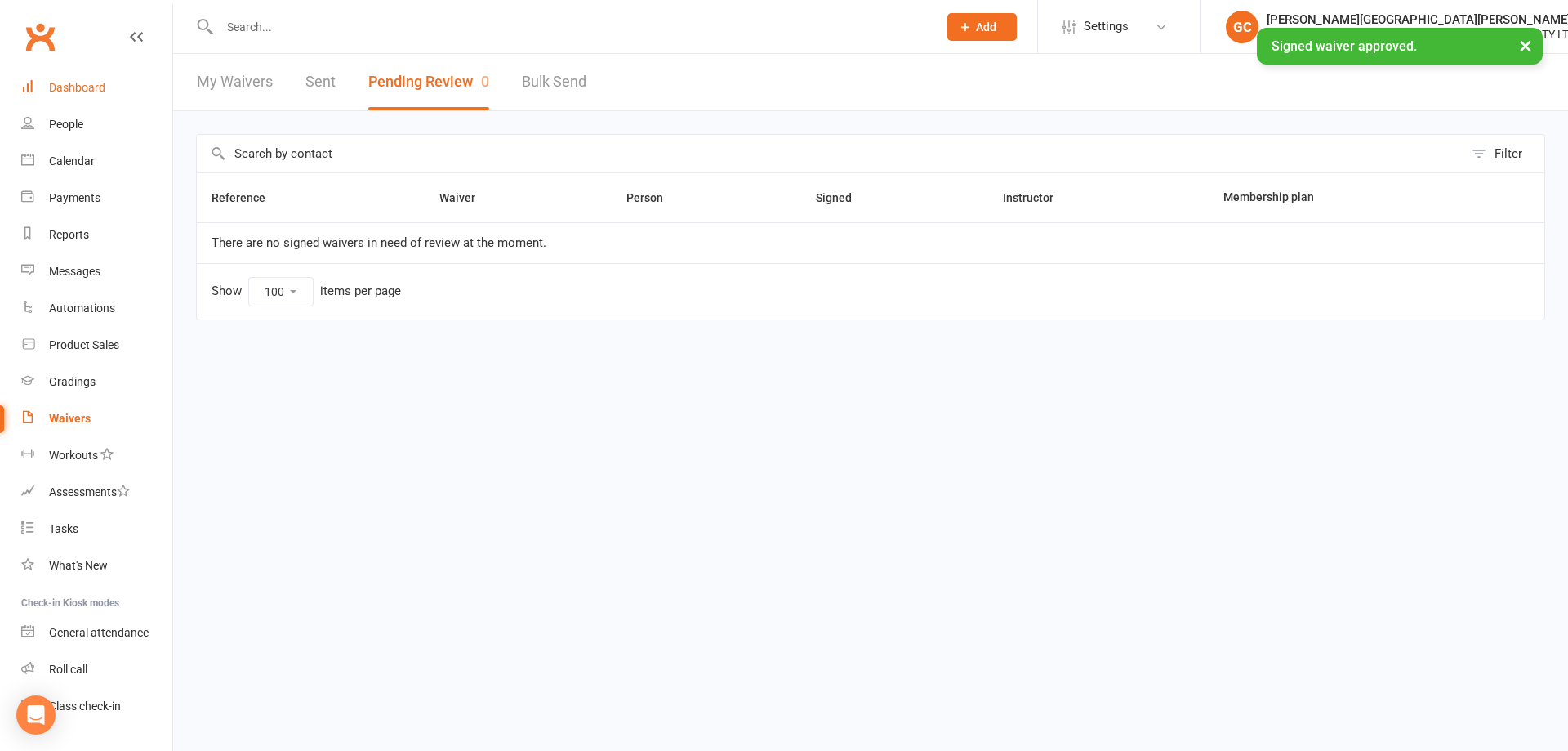
click at [70, 81] on div "Dashboard" at bounding box center [77, 87] width 56 height 13
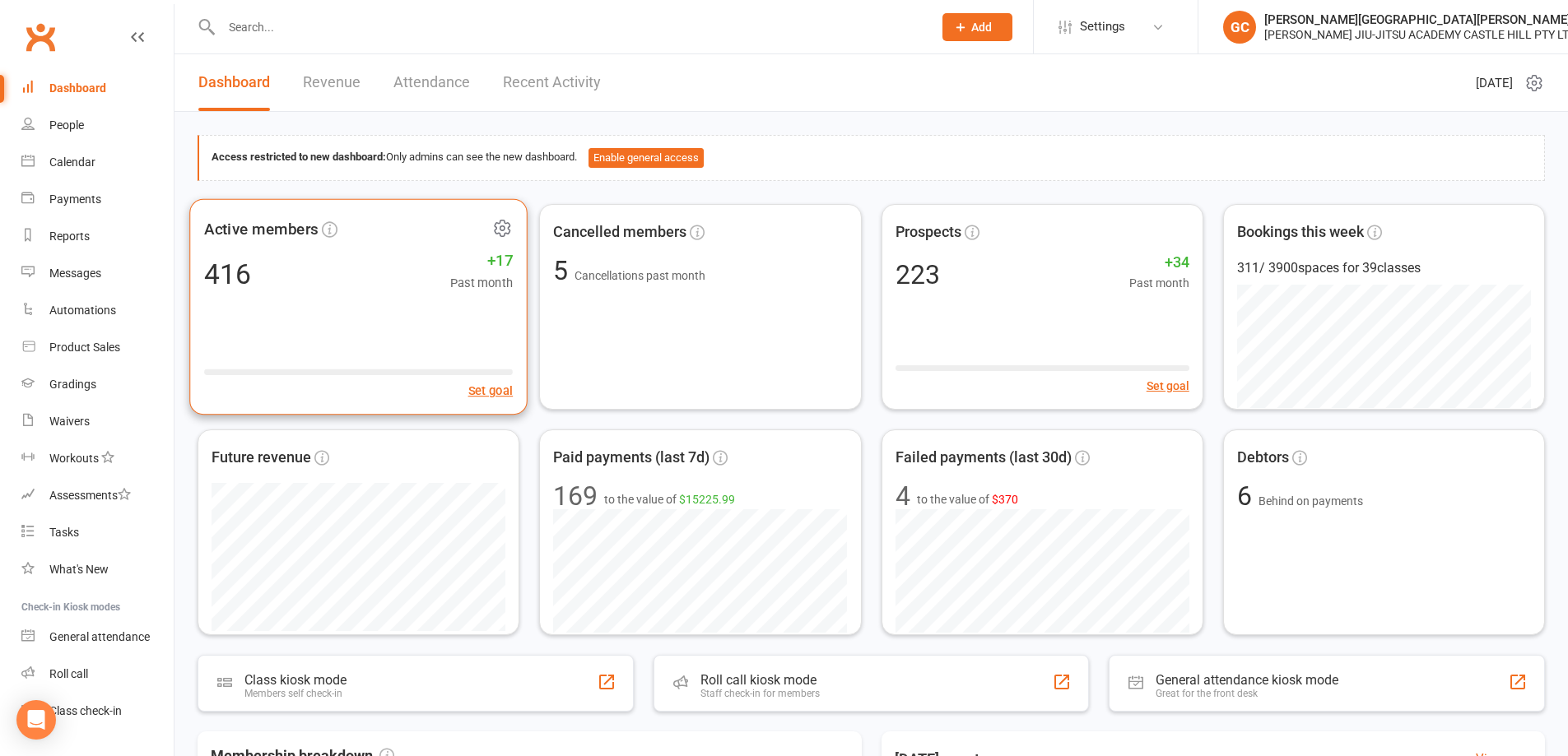
click at [304, 280] on div "416 +17 Past month" at bounding box center [358, 273] width 308 height 37
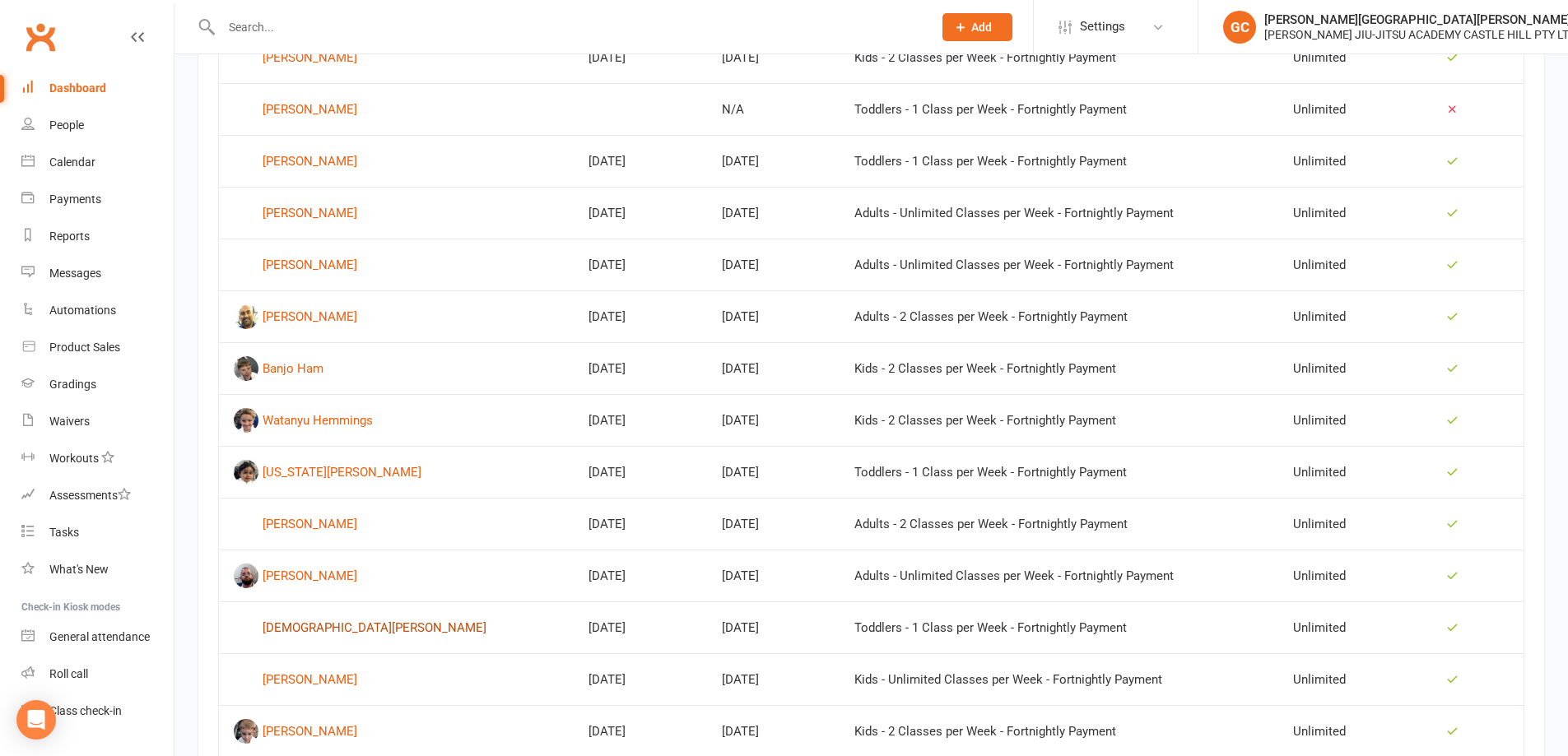
scroll to position [794, 0]
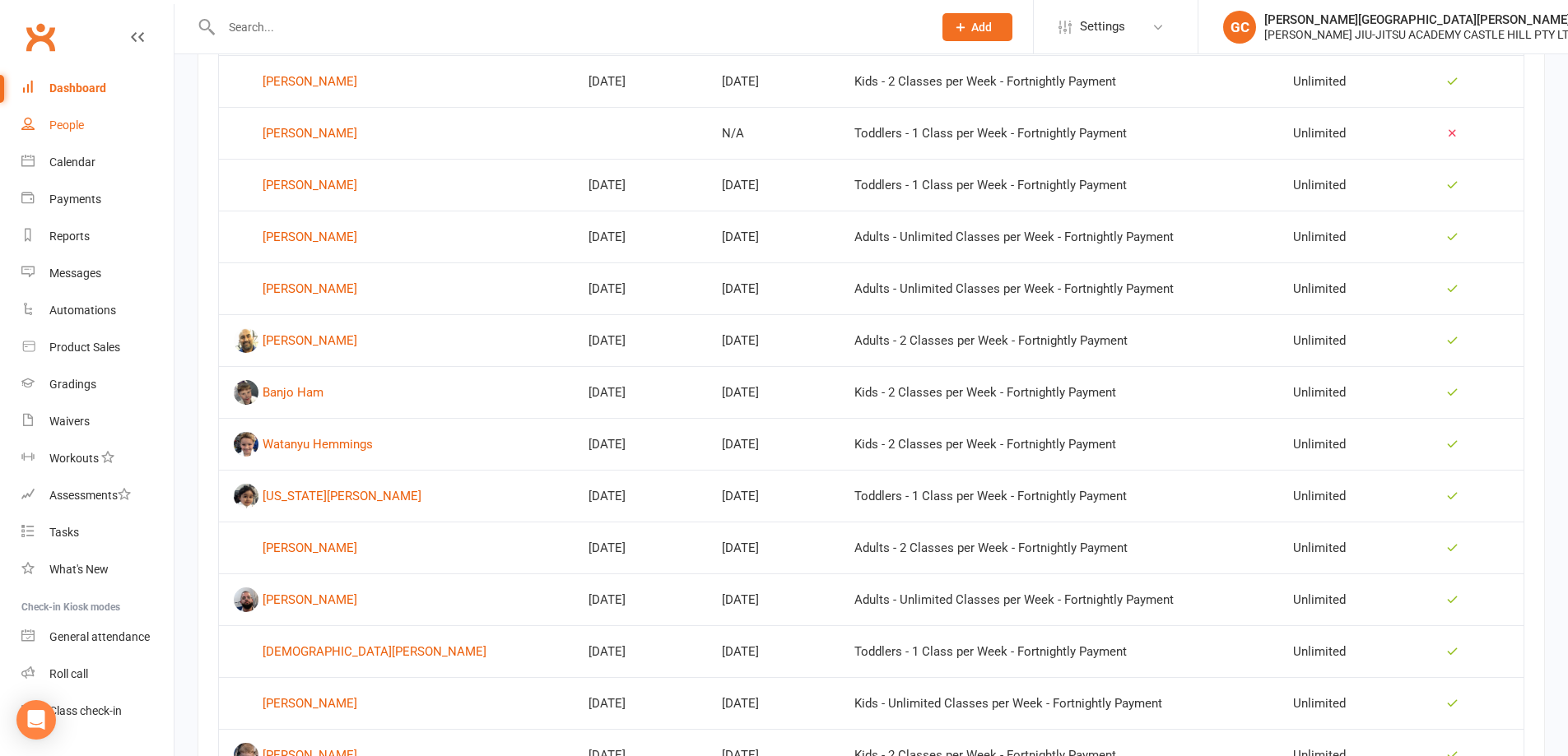
click at [56, 125] on div "People" at bounding box center [67, 125] width 34 height 13
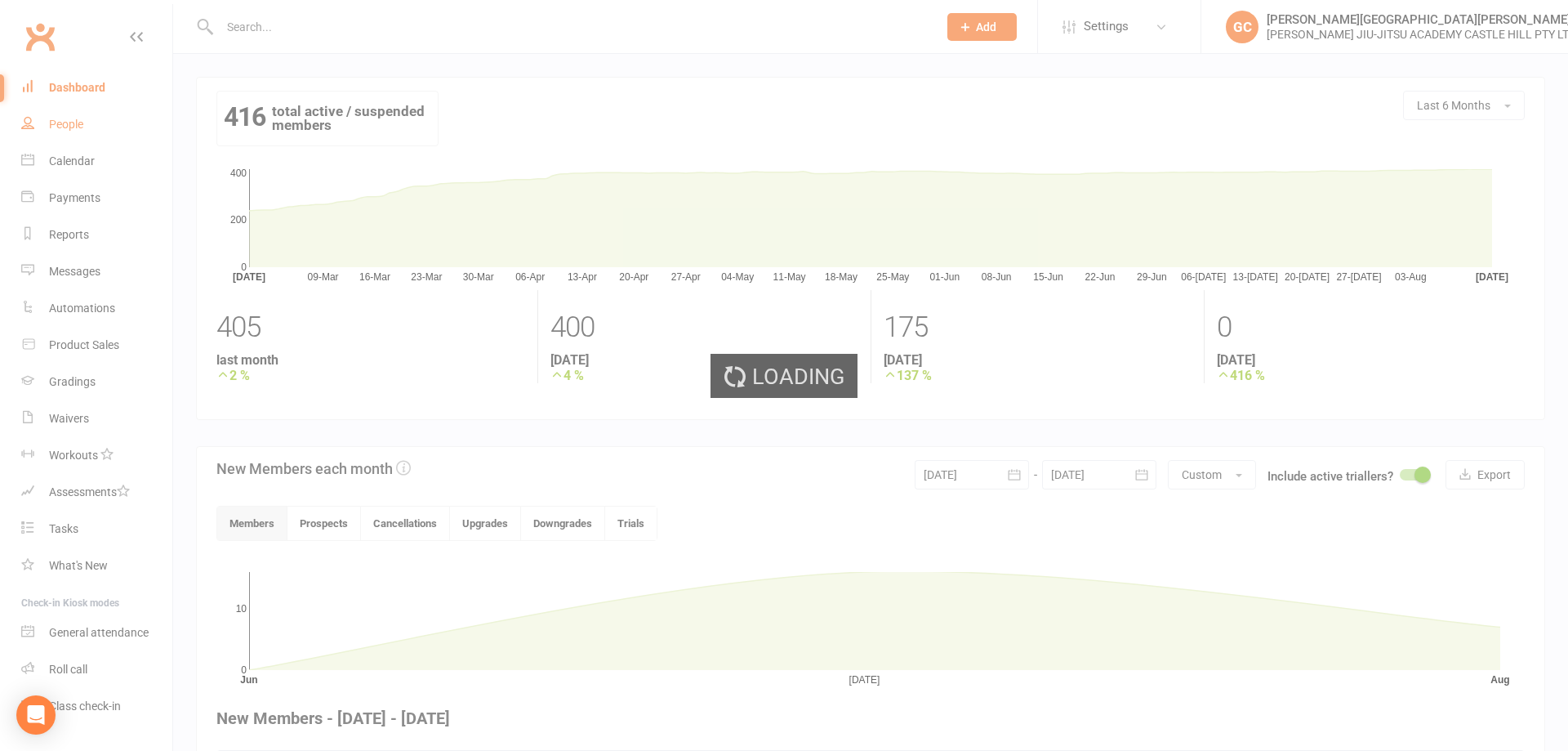
select select "100"
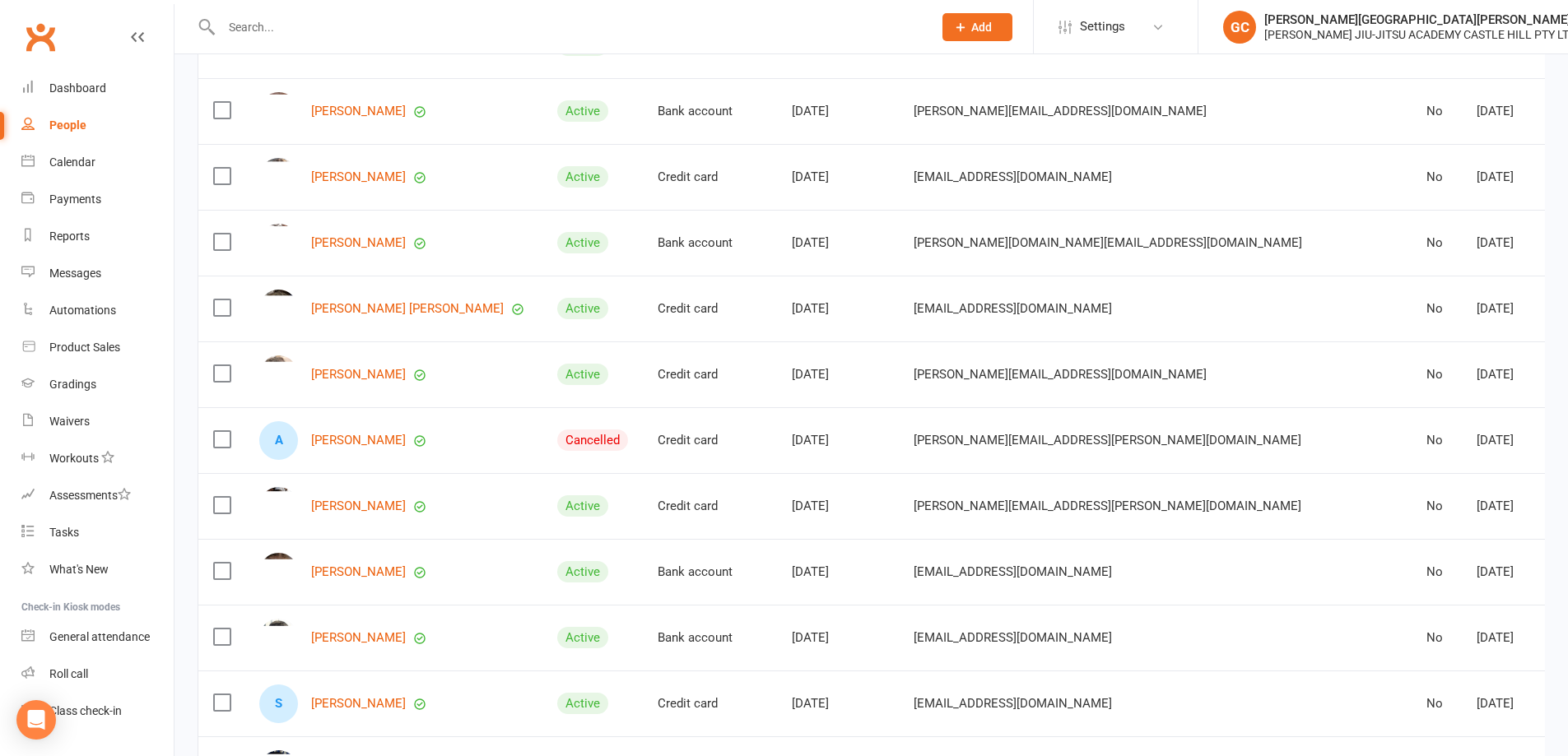
scroll to position [5410, 0]
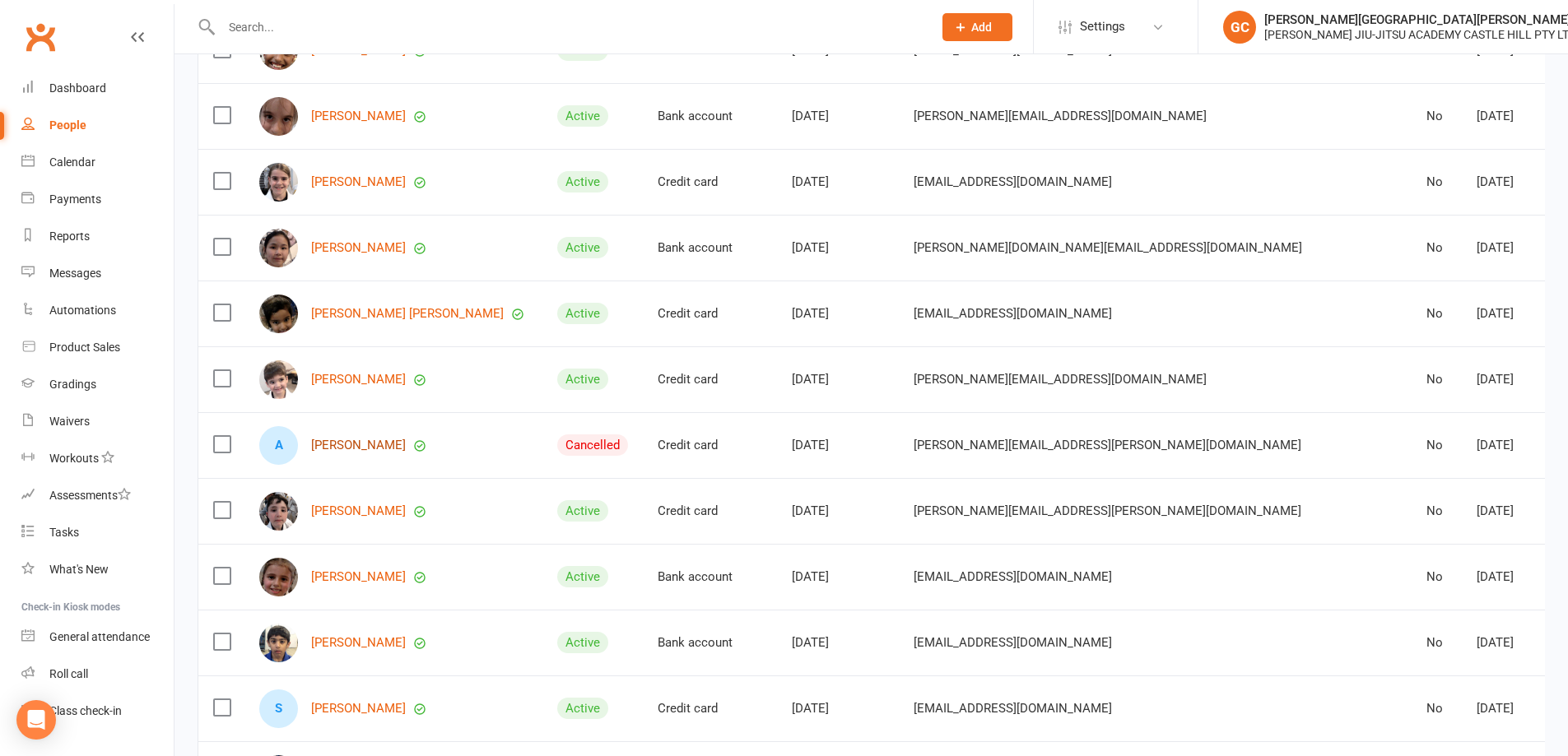
click at [348, 438] on link "[PERSON_NAME]" at bounding box center [358, 445] width 95 height 14
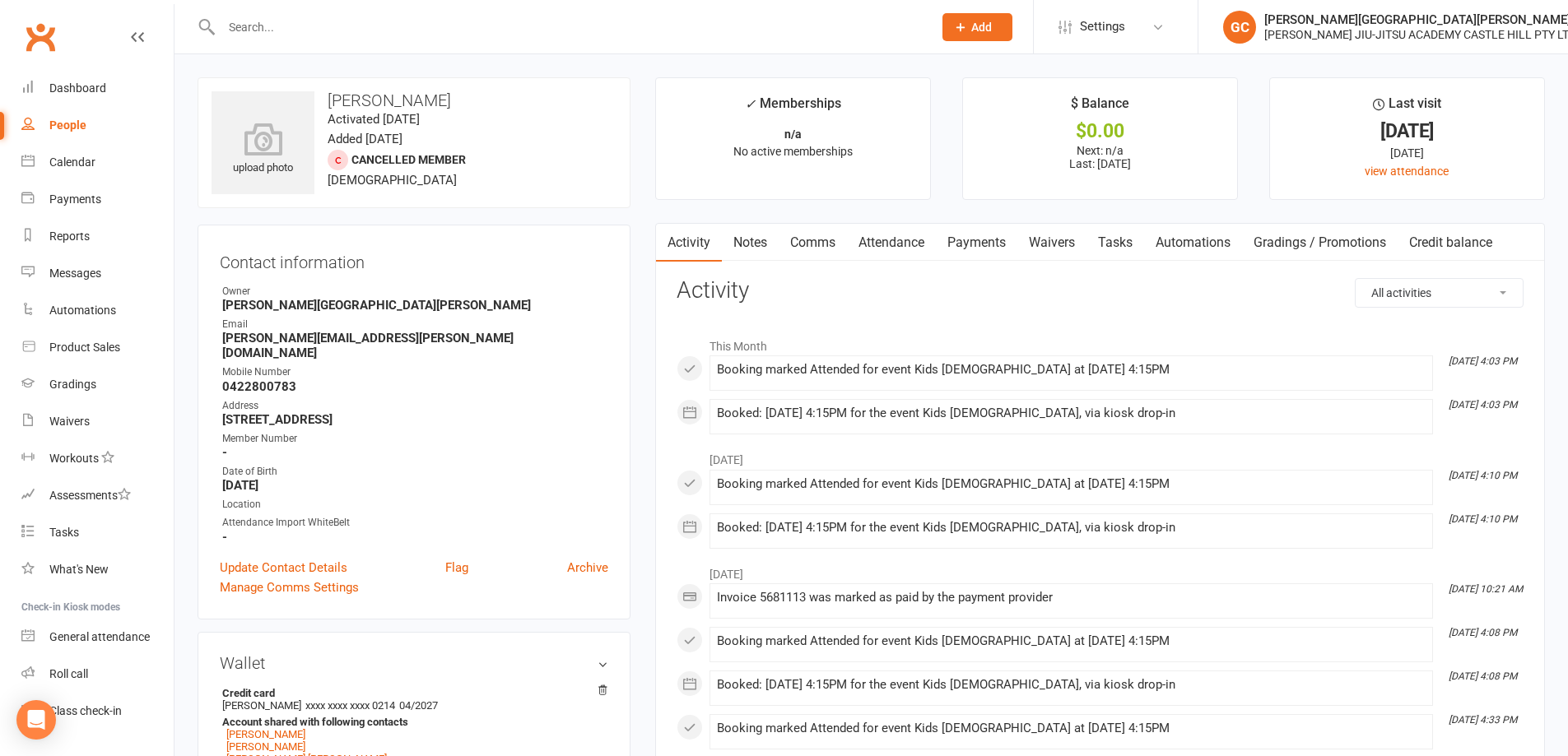
click at [909, 248] on link "Attendance" at bounding box center [891, 243] width 89 height 38
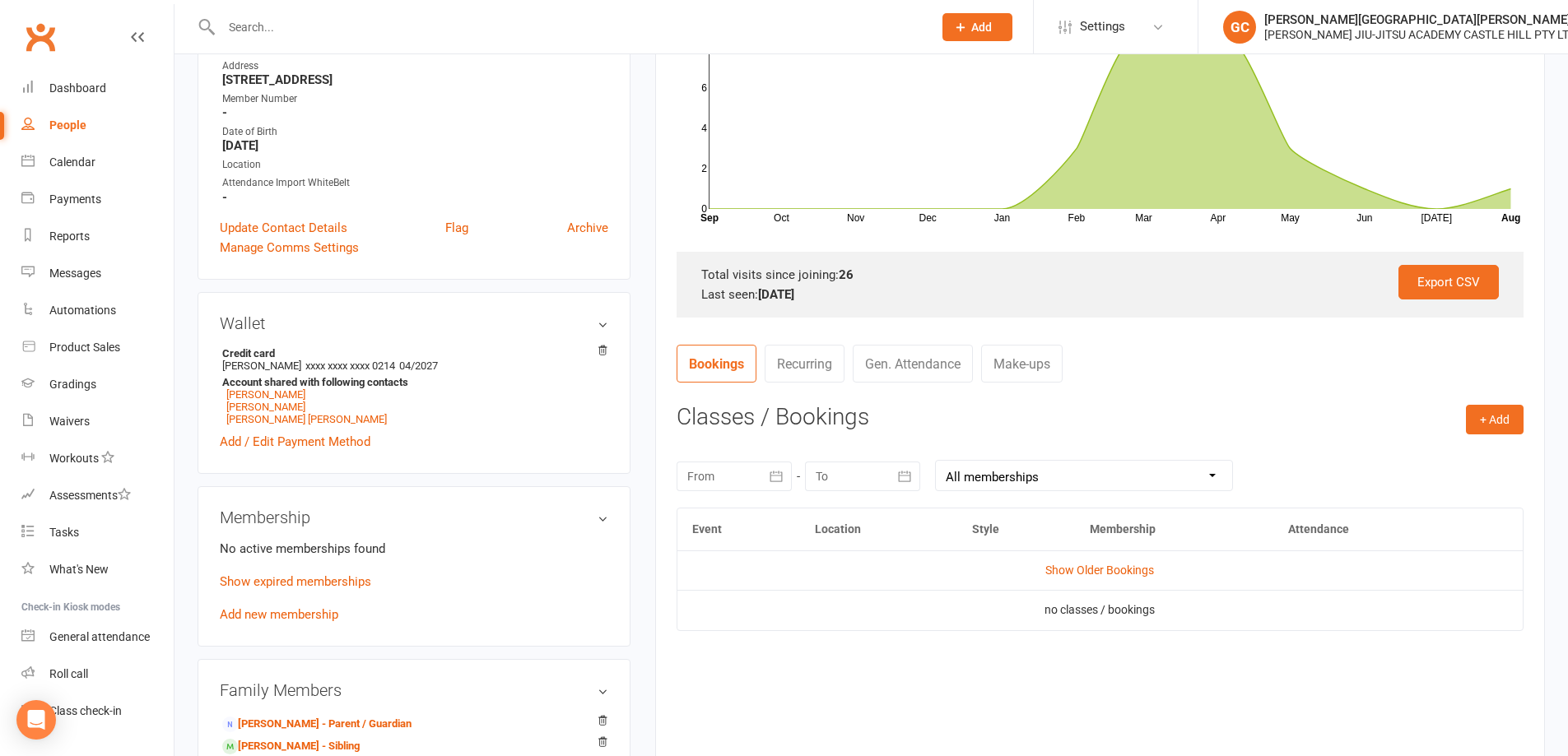
scroll to position [494, 0]
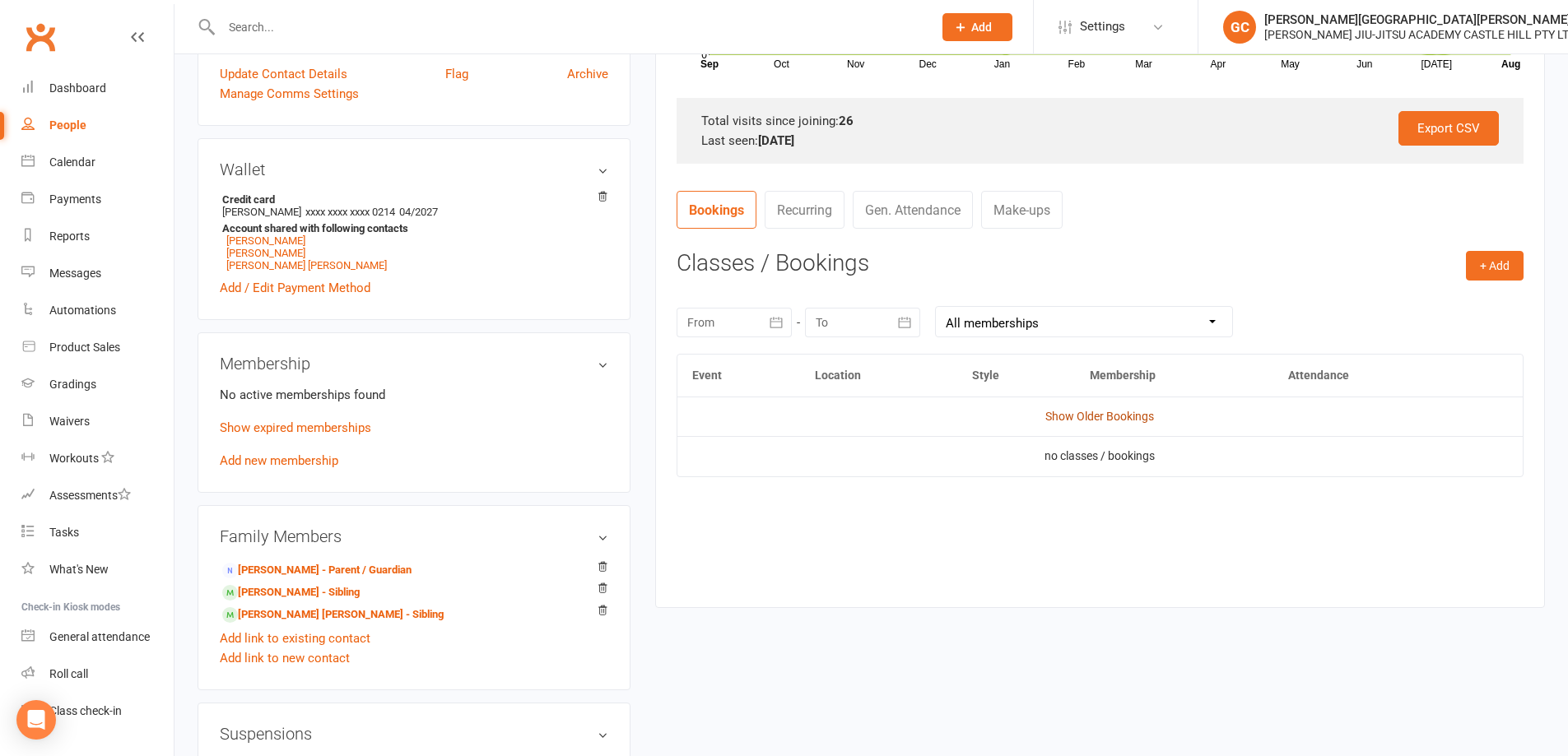
click at [1118, 411] on link "Show Older Bookings" at bounding box center [1099, 416] width 109 height 13
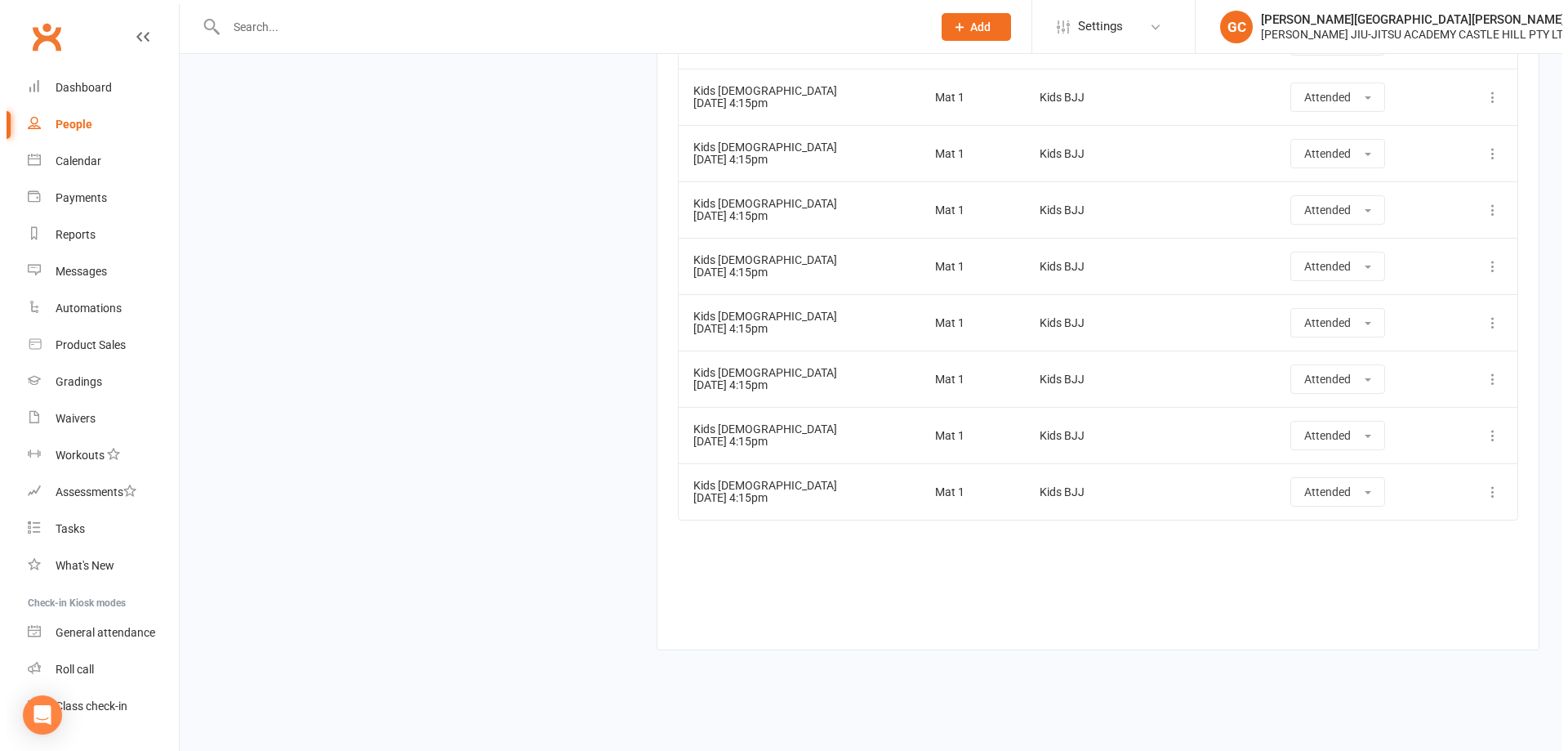
scroll to position [1873, 0]
click at [1492, 490] on icon at bounding box center [1486, 488] width 16 height 16
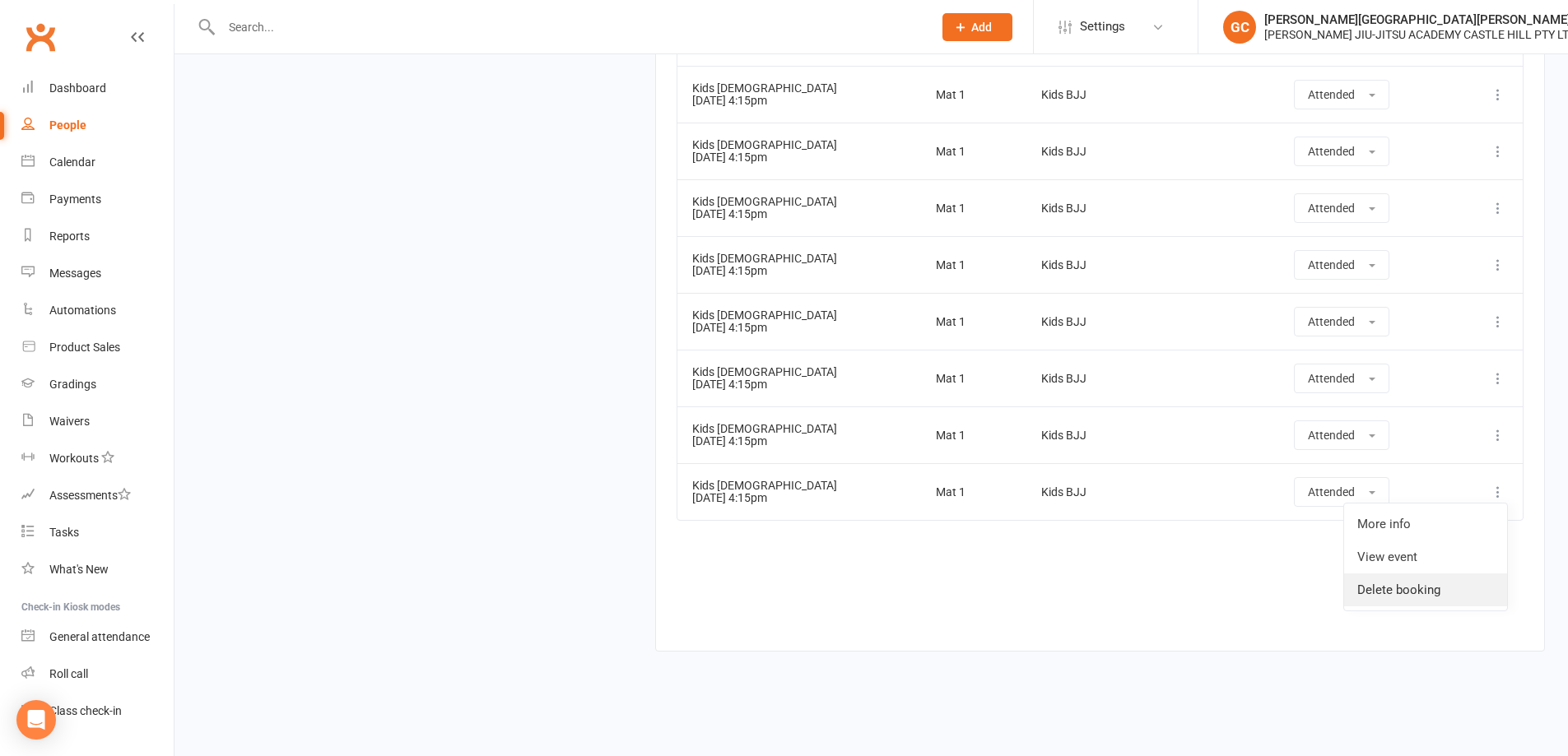
click at [1393, 592] on link "Delete booking" at bounding box center [1425, 589] width 163 height 33
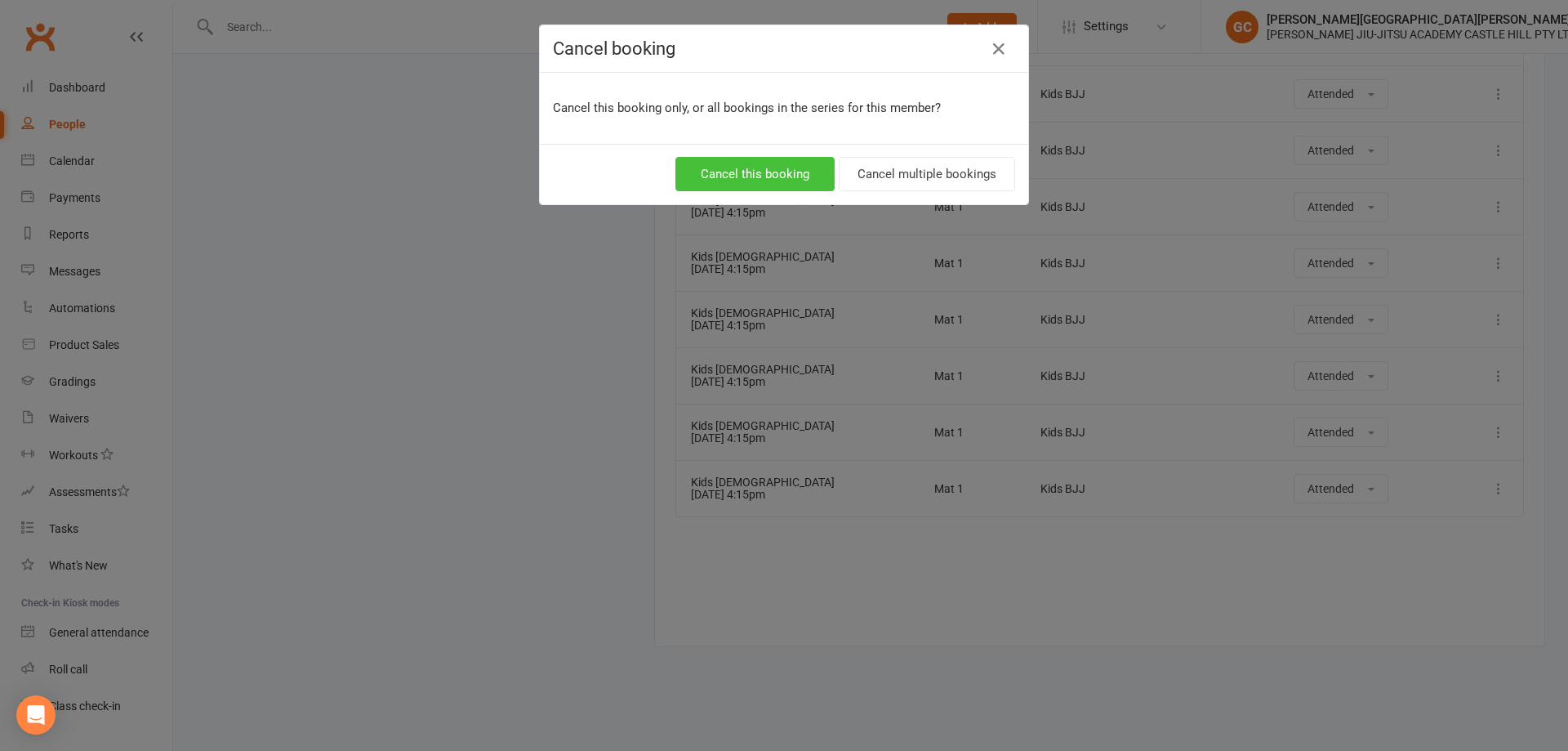
click at [770, 172] on button "Cancel this booking" at bounding box center [755, 174] width 159 height 34
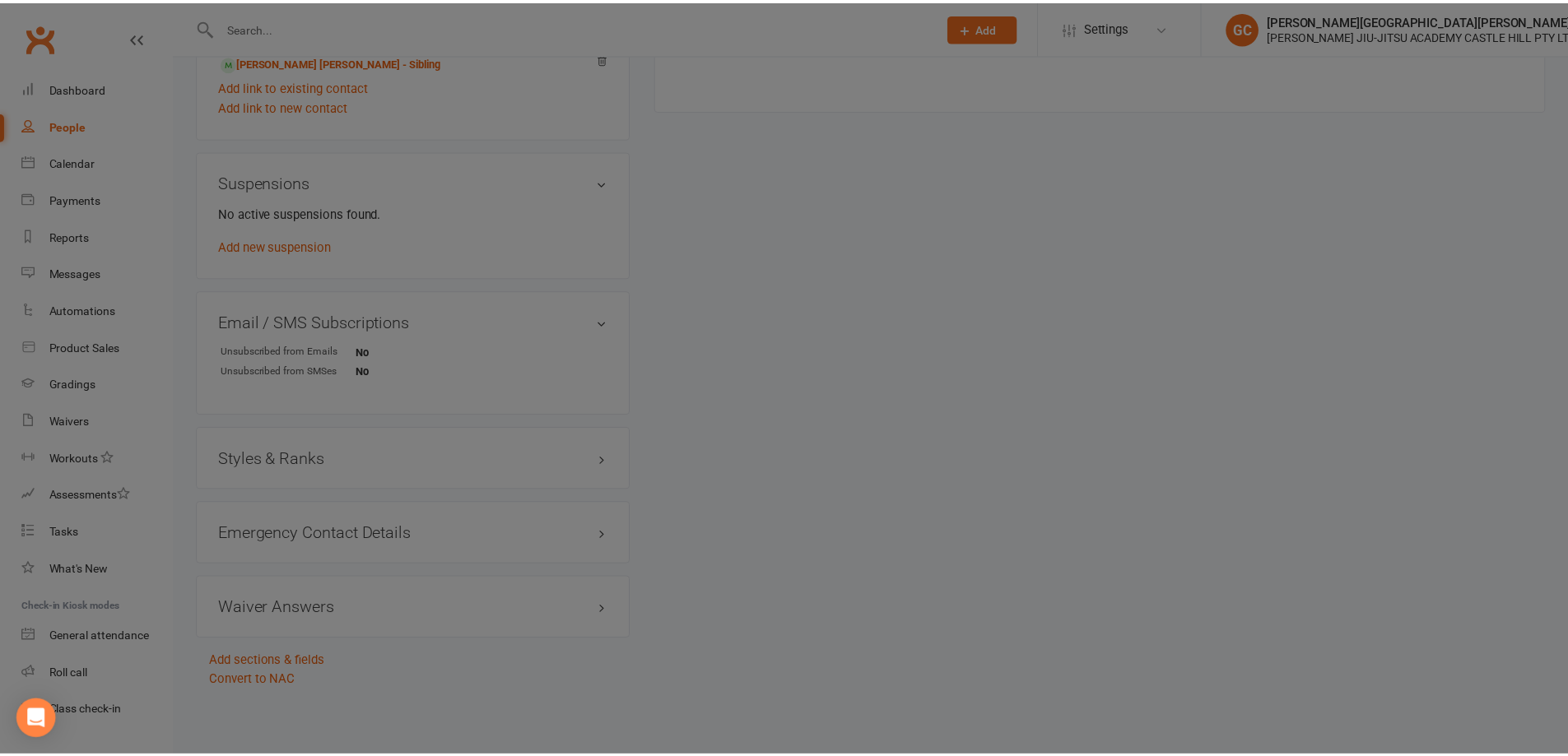
scroll to position [1031, 0]
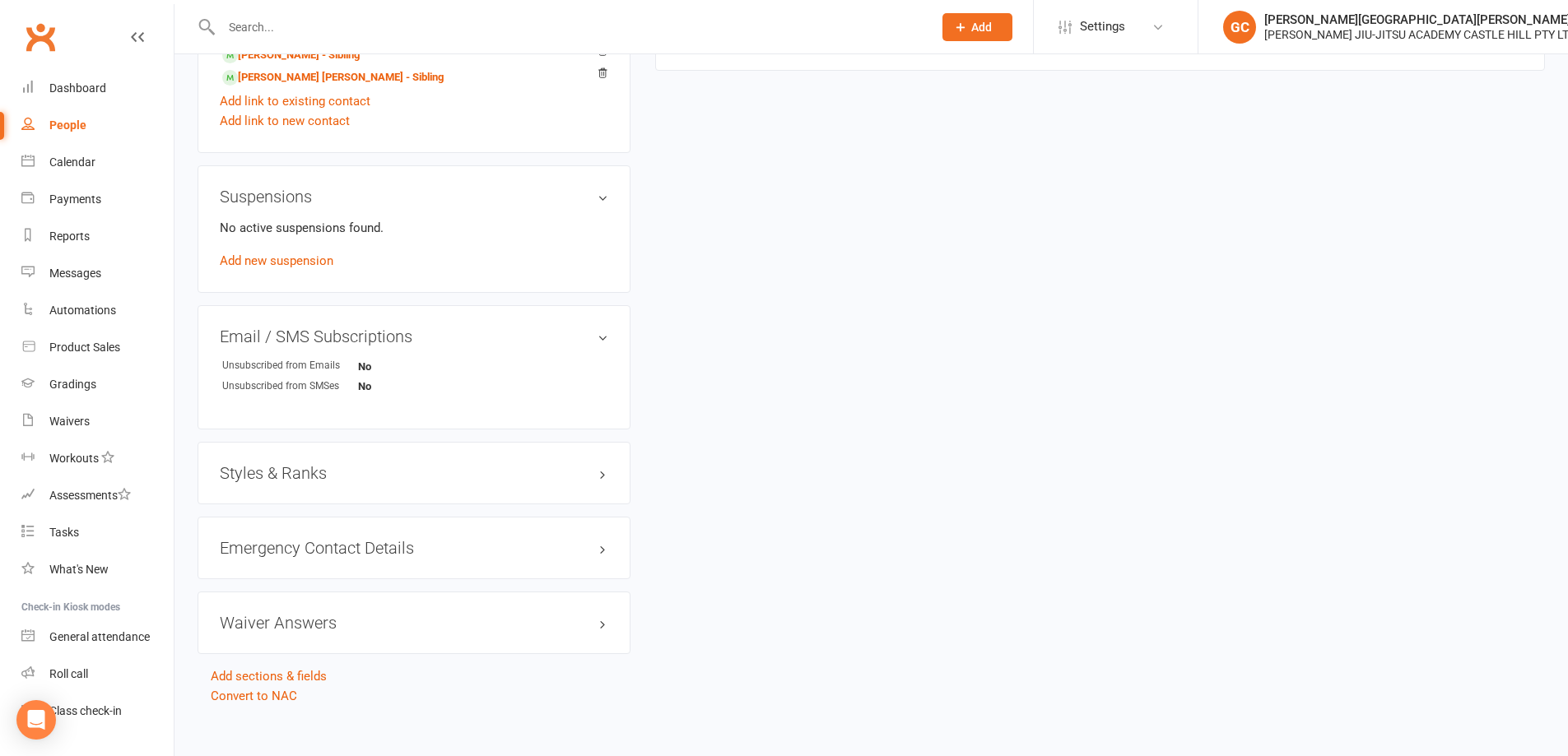
click at [69, 120] on div "People" at bounding box center [68, 125] width 37 height 13
select select "100"
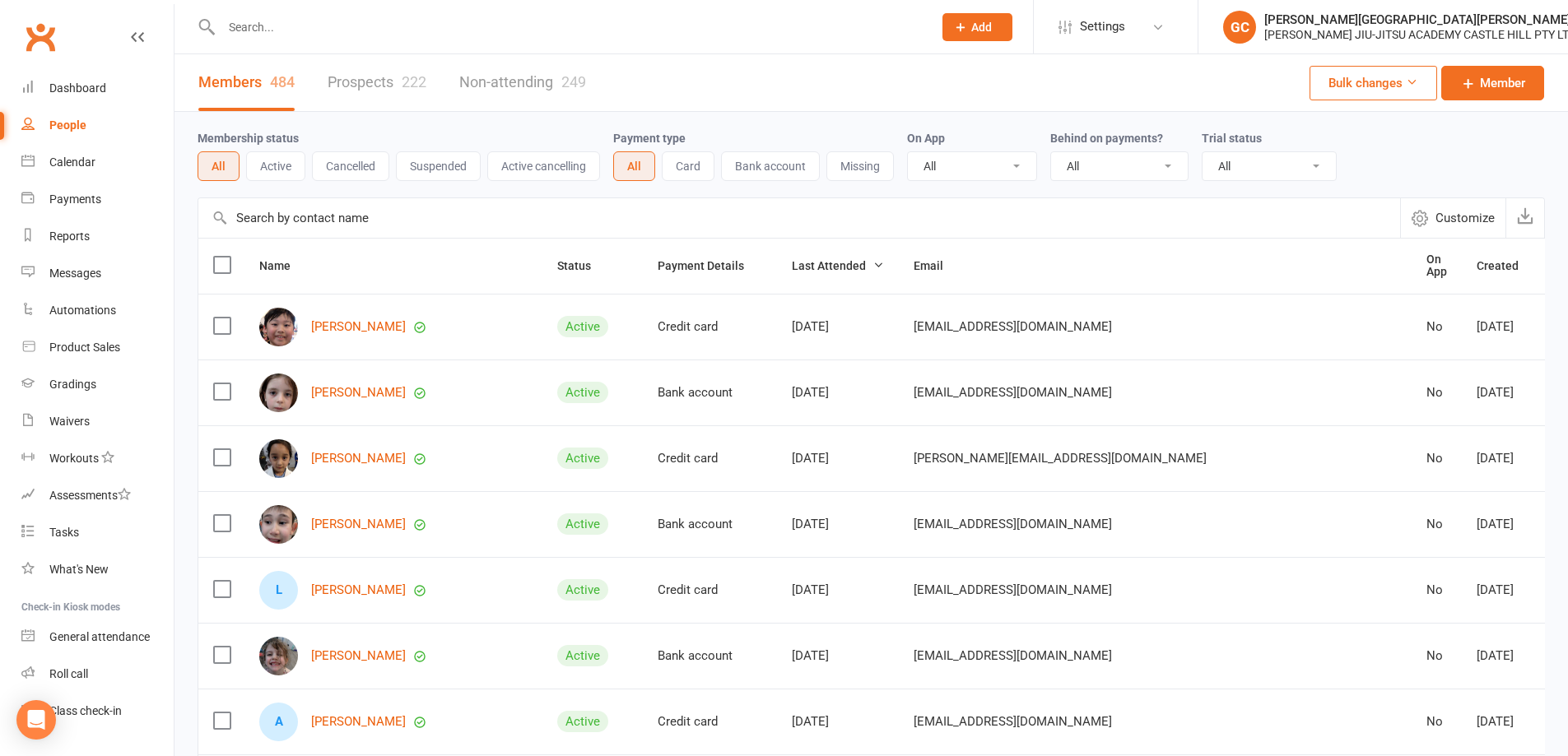
click at [296, 18] on input "text" at bounding box center [568, 26] width 704 height 23
type input "[PERSON_NAME]"
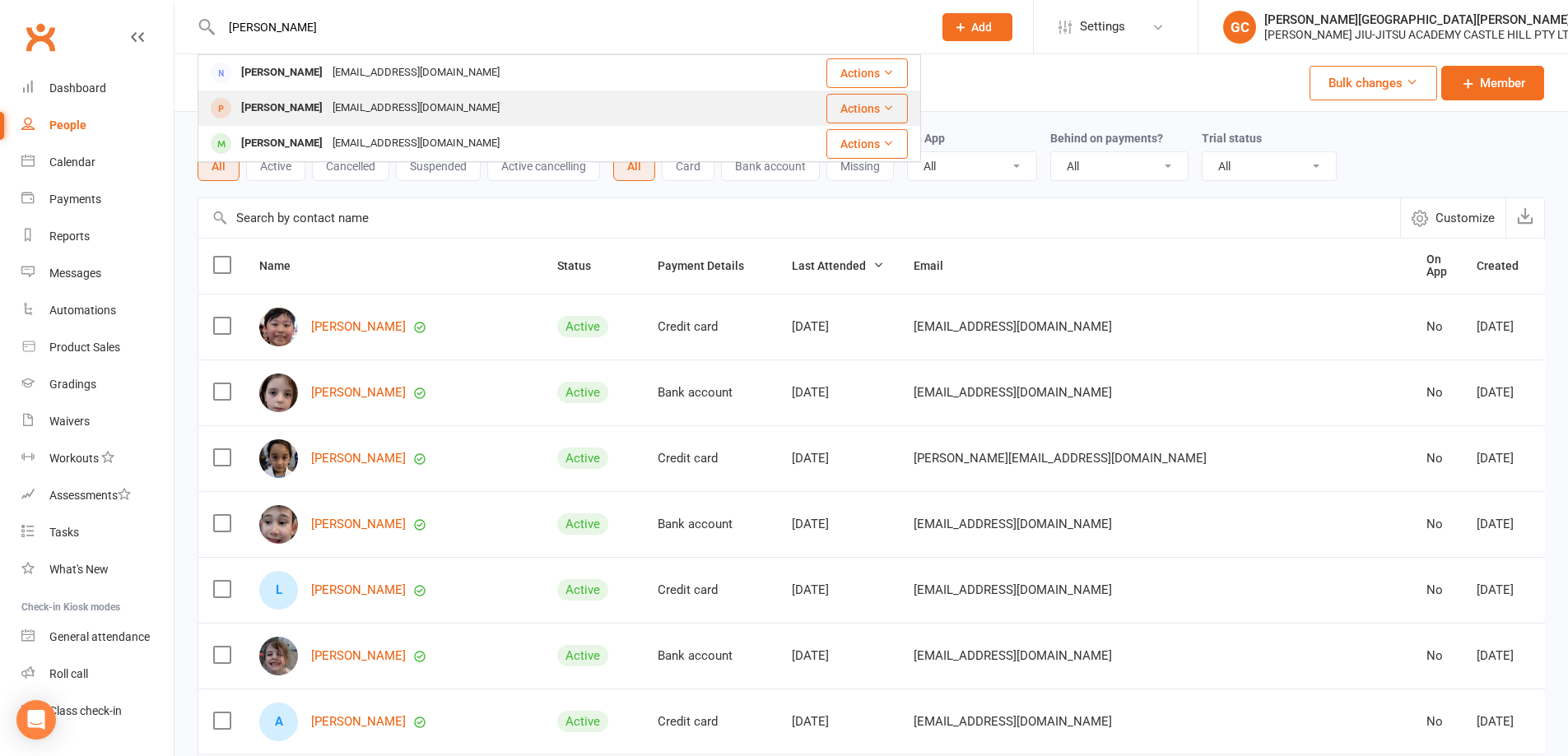
click at [285, 111] on div "[PERSON_NAME]" at bounding box center [281, 108] width 91 height 24
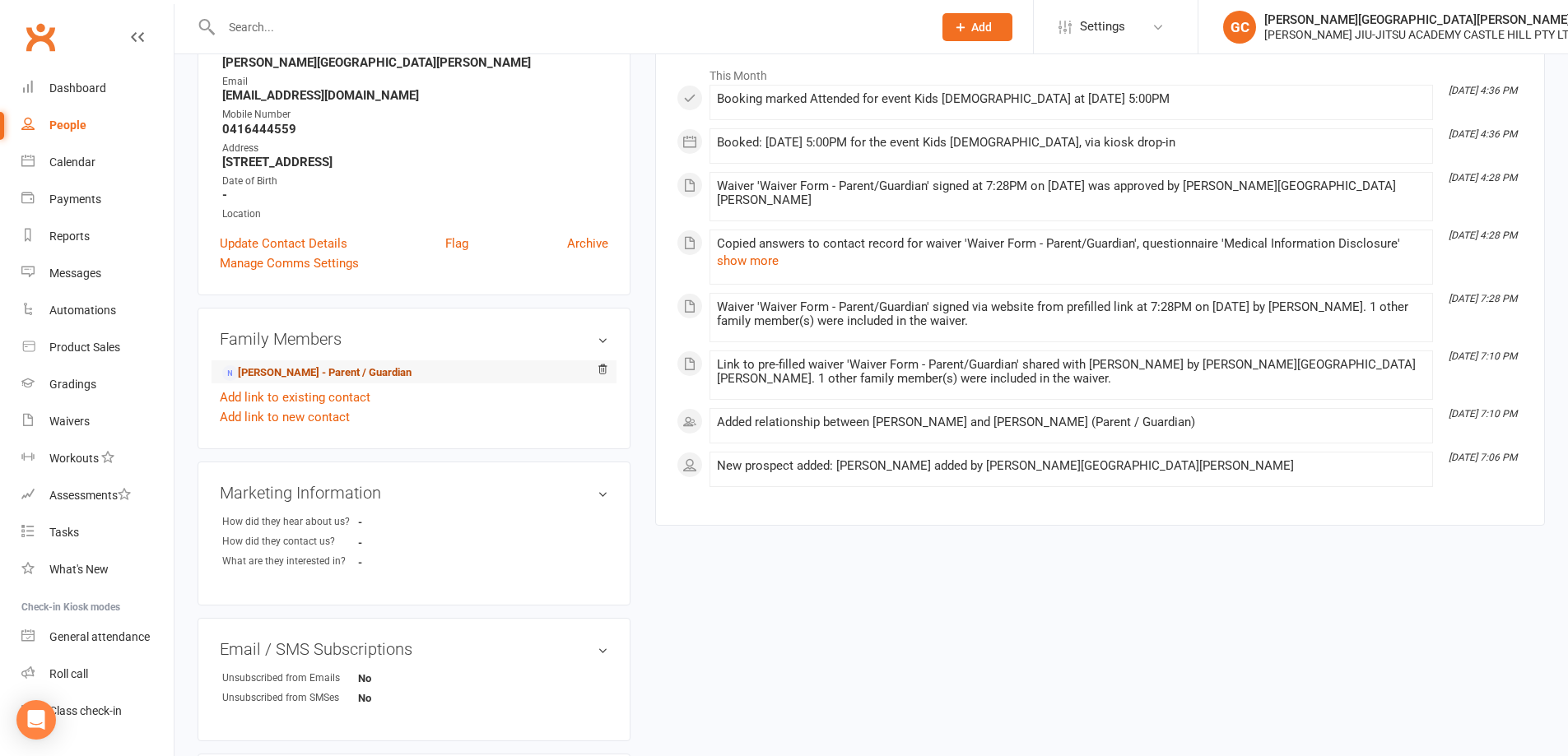
scroll to position [247, 0]
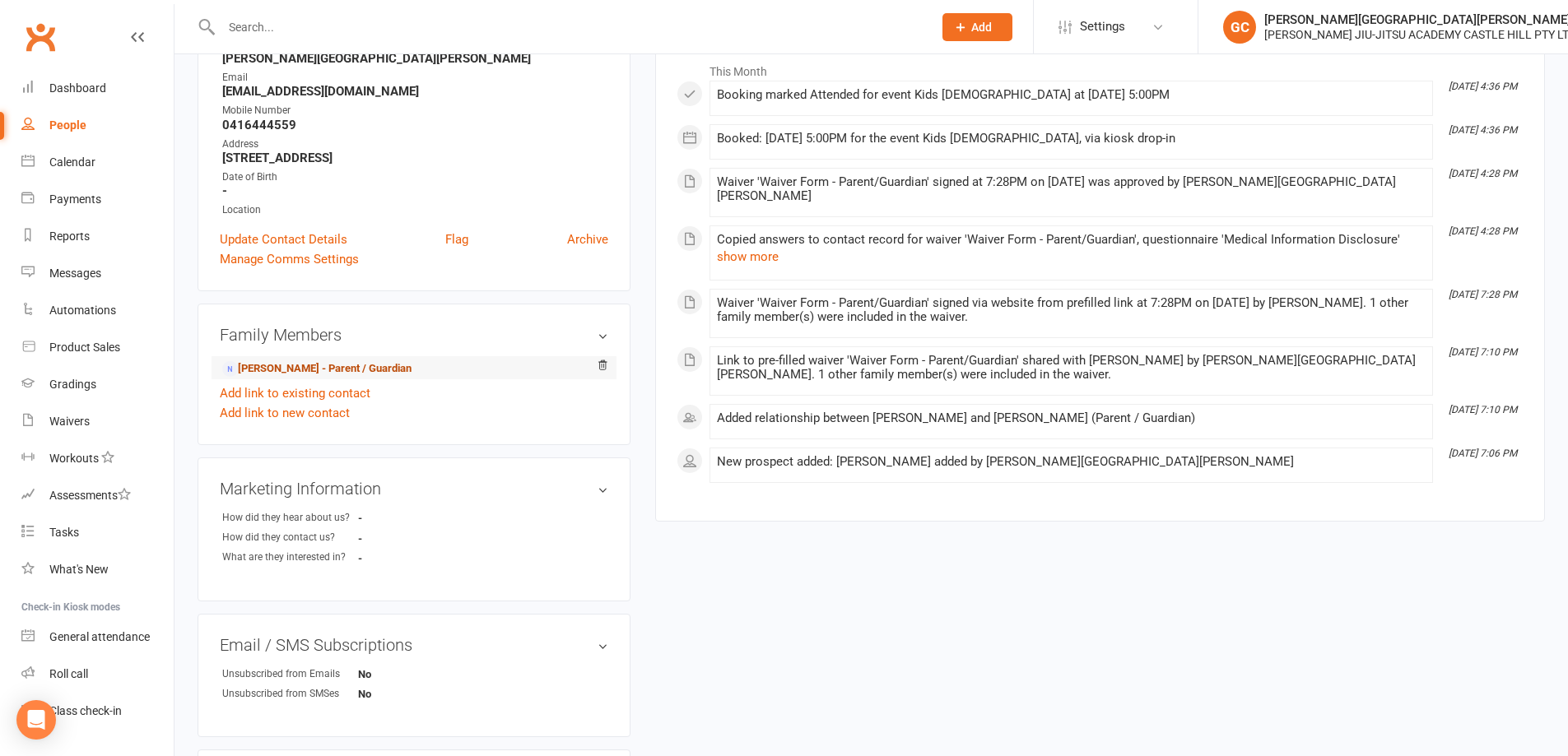
click at [297, 367] on link "[PERSON_NAME] - Parent / Guardian" at bounding box center [316, 369] width 189 height 17
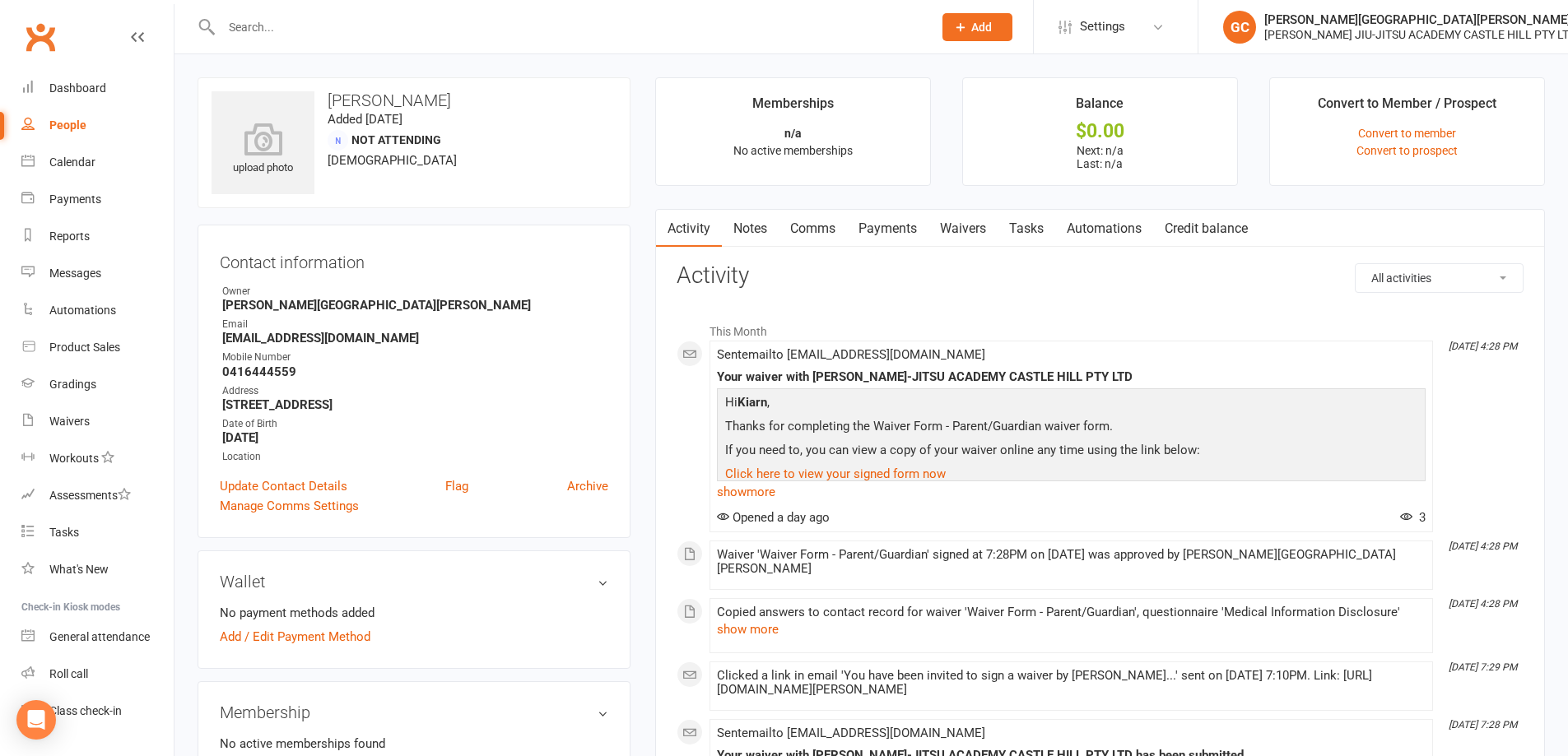
click at [988, 226] on link "Waivers" at bounding box center [962, 229] width 69 height 38
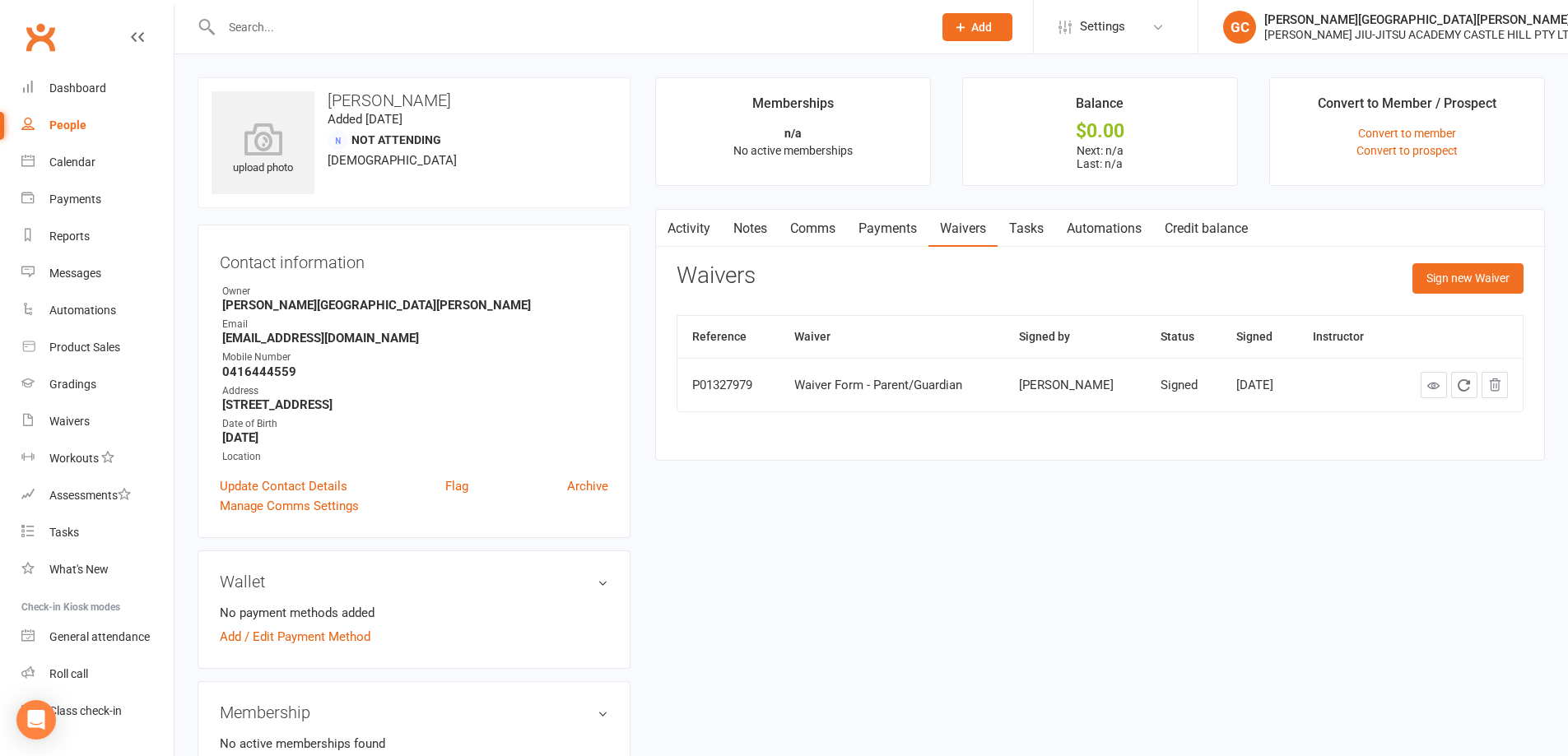
click at [961, 490] on div "upload photo [PERSON_NAME] Added [DATE] Not Attending [DEMOGRAPHIC_DATA] Contac…" at bounding box center [871, 712] width 1371 height 1268
